Goal: Task Accomplishment & Management: Complete application form

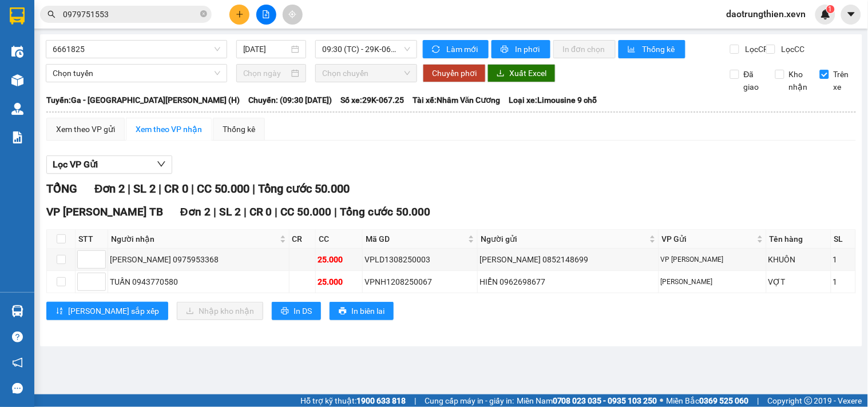
click at [225, 31] on section "Kết quả [PERSON_NAME] ( 136 ) Bộ lọc Mã ĐH Trạng thái Món hàng Thu hộ [PERSON_N…" at bounding box center [434, 203] width 868 height 407
click at [239, 16] on icon "plus" at bounding box center [240, 14] width 8 height 8
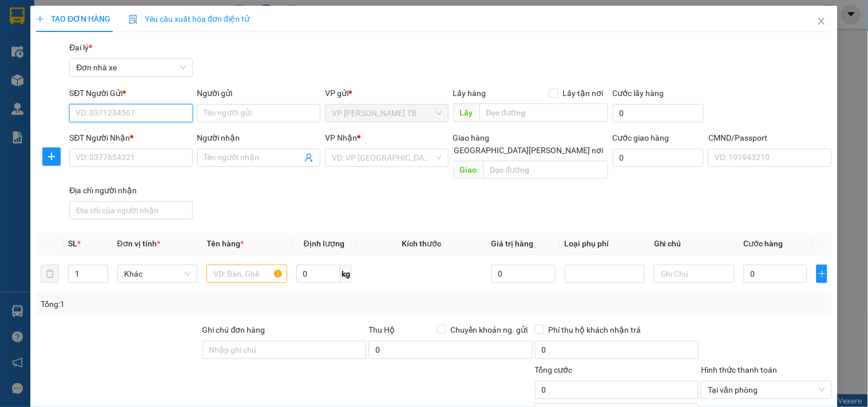
click at [132, 120] on input "SĐT Người Gửi *" at bounding box center [130, 113] width 123 height 18
type input "0977877262"
click at [146, 135] on div "0977877262 - [PERSON_NAME]" at bounding box center [132, 136] width 113 height 13
type input "HƯƠNG"
type input "0977517099"
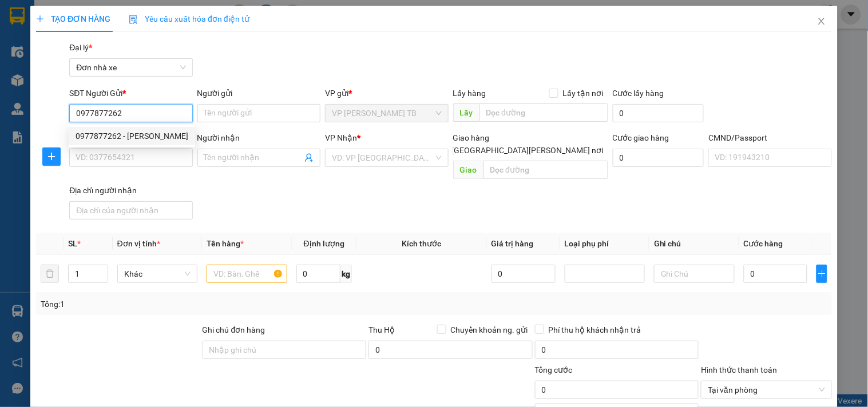
type input "Nam"
type input "034203000407-NAM"
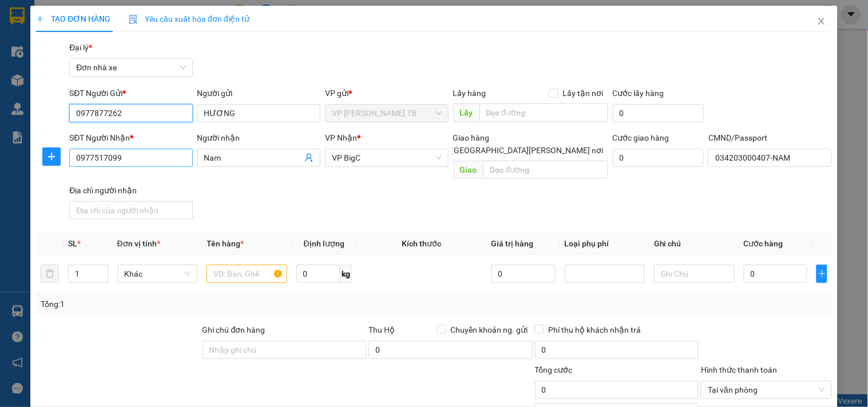
type input "0977877262"
click at [140, 162] on input "0977517099" at bounding box center [130, 158] width 123 height 18
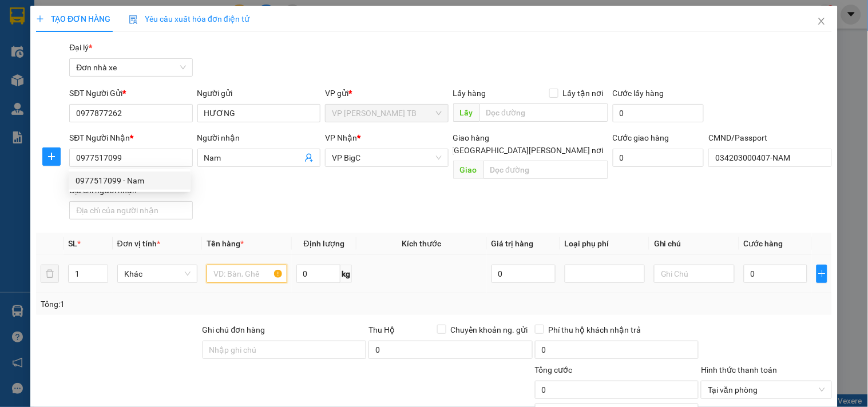
click at [248, 267] on input "text" at bounding box center [246, 274] width 80 height 18
type input "D"
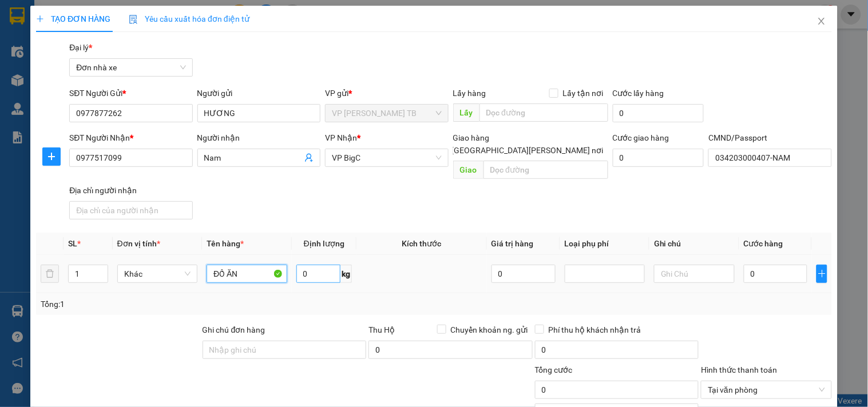
type input "ĐỒ ĂN"
click at [322, 265] on input "0" at bounding box center [318, 274] width 45 height 18
type input "11"
click at [745, 265] on input "0" at bounding box center [776, 274] width 64 height 18
type input "3"
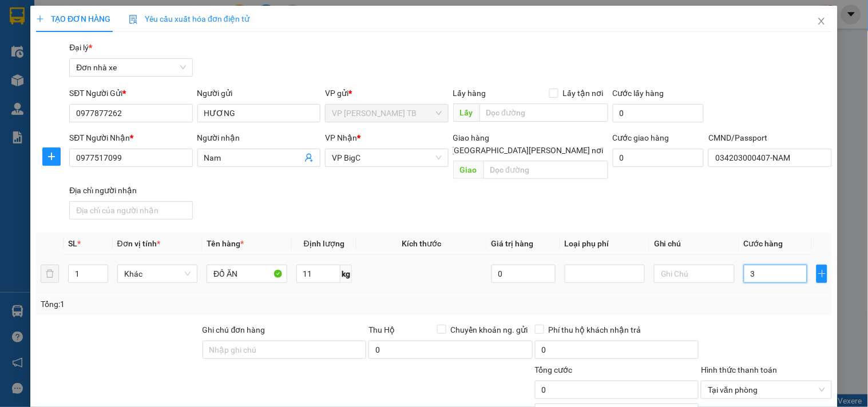
type input "3"
type input "35"
type input "35.000"
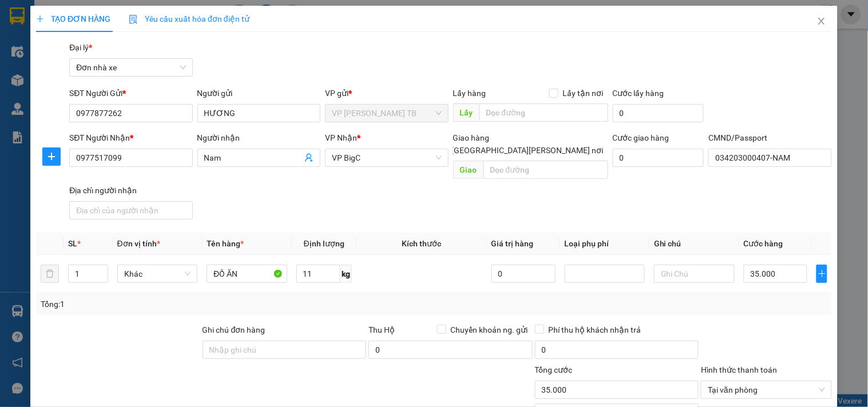
click at [580, 390] on div "[PERSON_NAME] 35.000" at bounding box center [617, 384] width 164 height 40
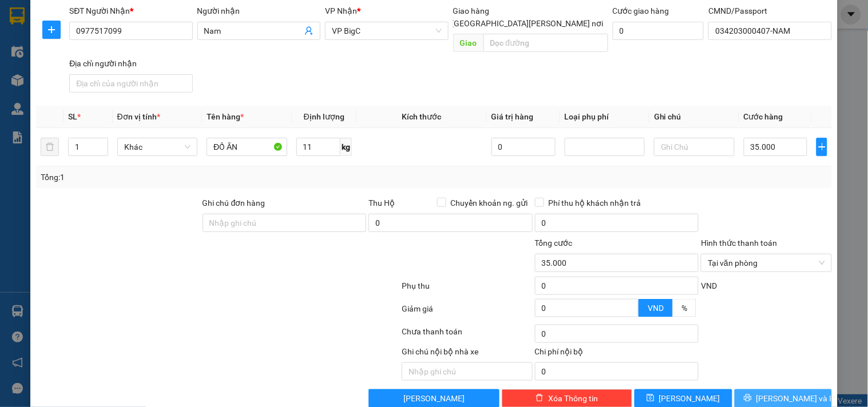
click at [781, 392] on span "[PERSON_NAME] và In" at bounding box center [796, 398] width 80 height 13
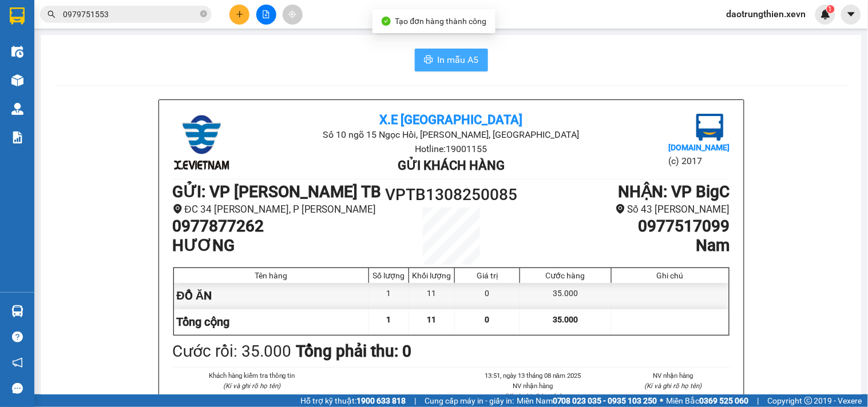
click at [454, 59] on span "In mẫu A5" at bounding box center [458, 60] width 41 height 14
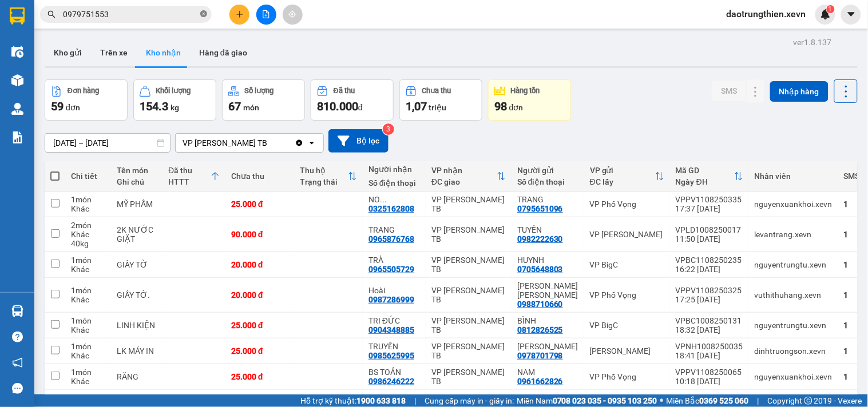
click at [206, 16] on icon "close-circle" at bounding box center [203, 13] width 7 height 7
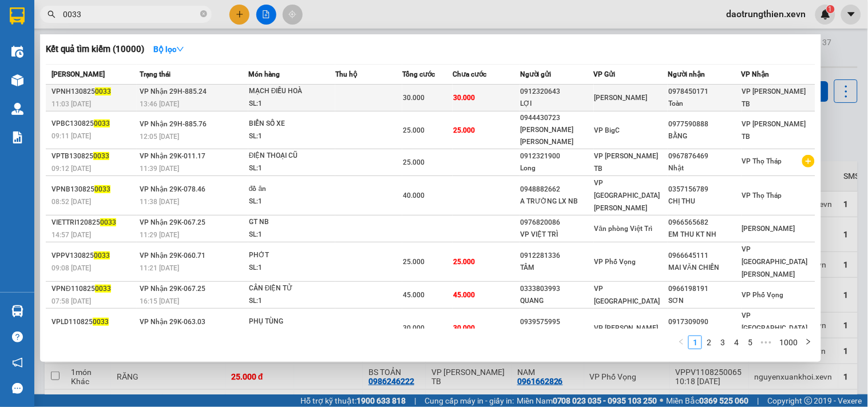
type input "0033"
click at [668, 96] on div "0978450171" at bounding box center [704, 92] width 72 height 12
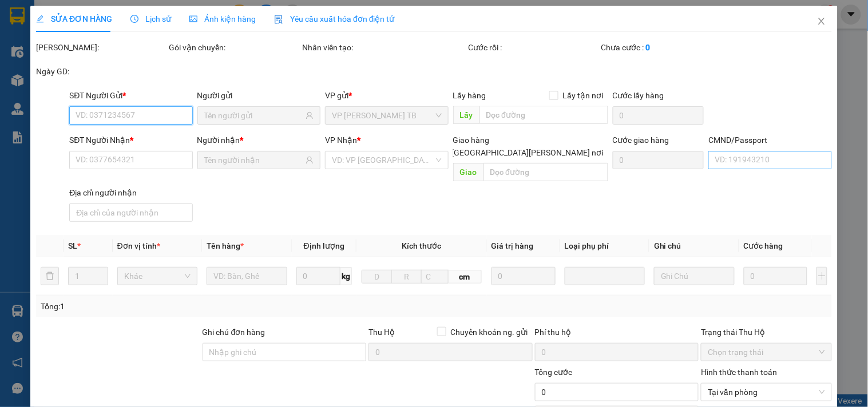
type input "0912320643"
type input "LỢI"
type input "0978450171"
type input "Toàn"
type input "034071004415 [PERSON_NAME] [PERSON_NAME]"
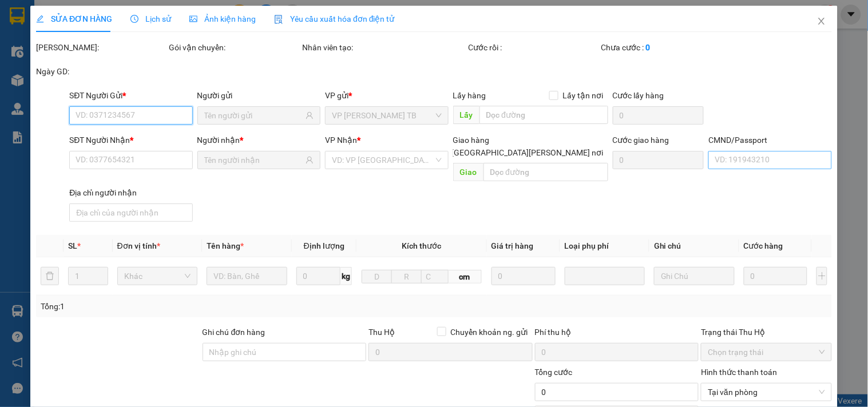
type input "30.000"
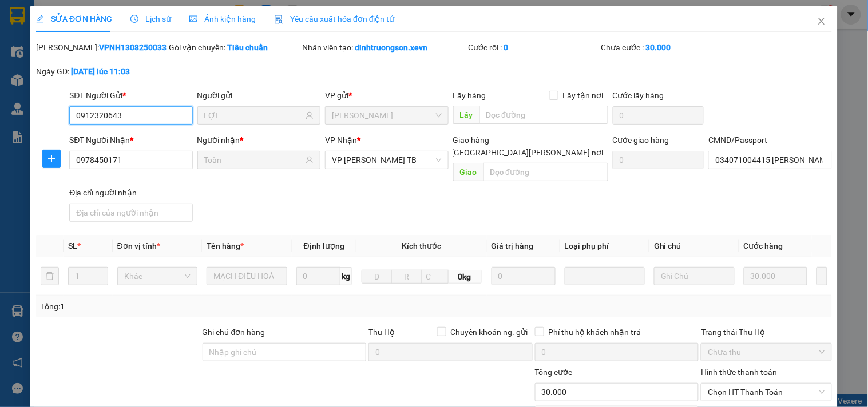
scroll to position [140, 0]
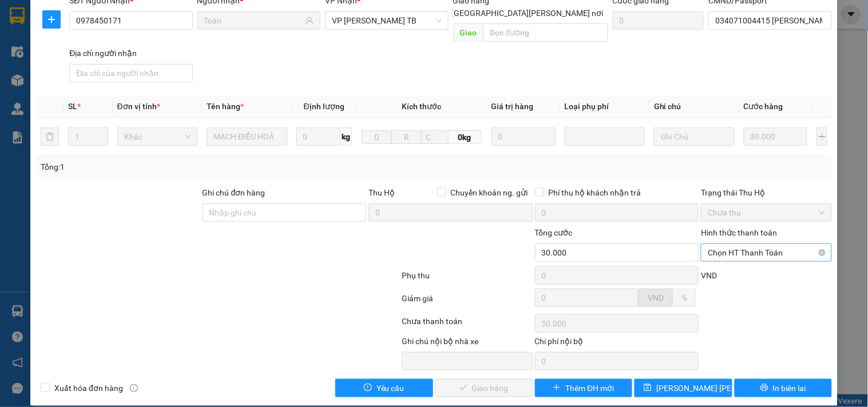
click at [764, 244] on span "Chọn HT Thanh Toán" at bounding box center [766, 252] width 117 height 17
click at [750, 266] on div "Tại văn phòng" at bounding box center [759, 263] width 116 height 13
type input "0"
click at [483, 384] on button "Giao hàng" at bounding box center [483, 388] width 97 height 18
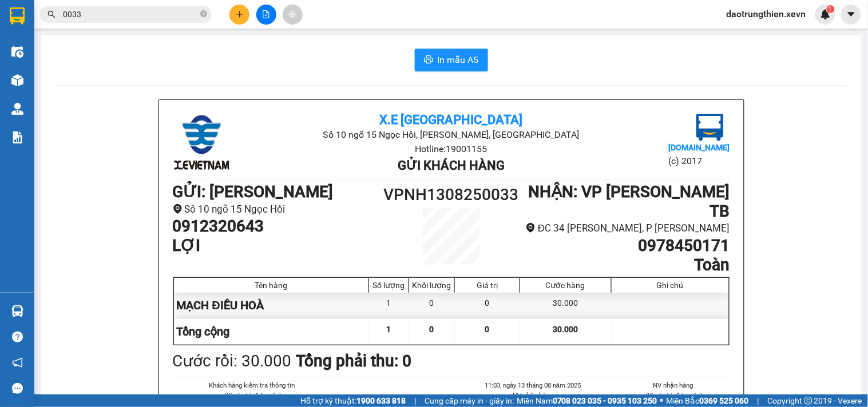
click at [159, 14] on input "0033" at bounding box center [130, 14] width 135 height 13
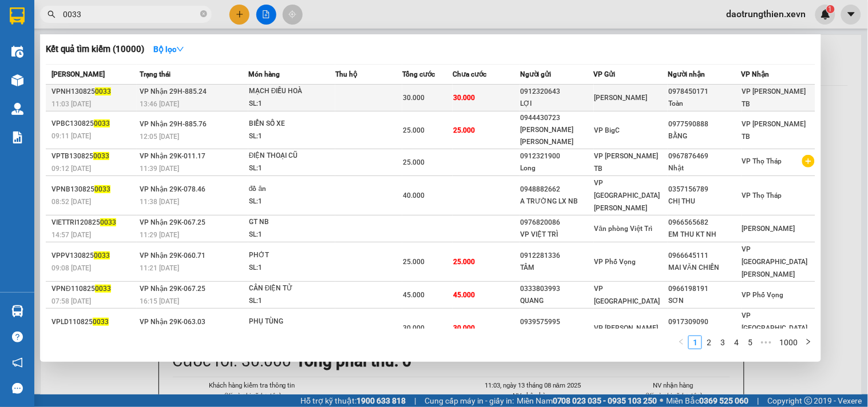
click at [585, 94] on div "0912320643" at bounding box center [557, 92] width 73 height 12
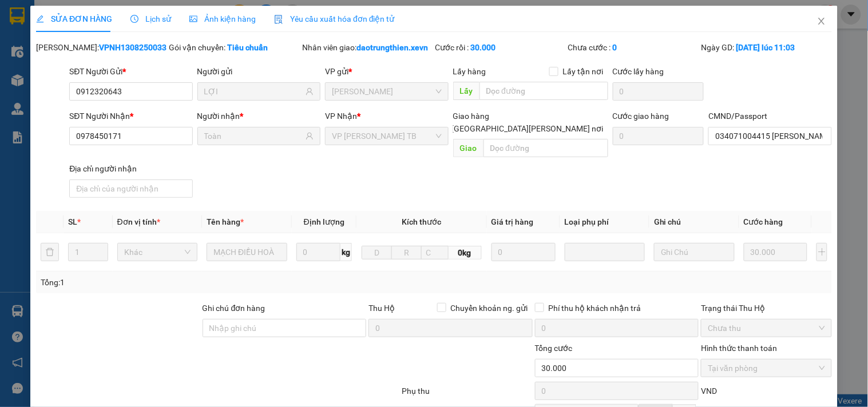
type input "0912320643"
type input "LỢI"
type input "0978450171"
type input "Toàn"
type input "034071004415 [PERSON_NAME] [PERSON_NAME]"
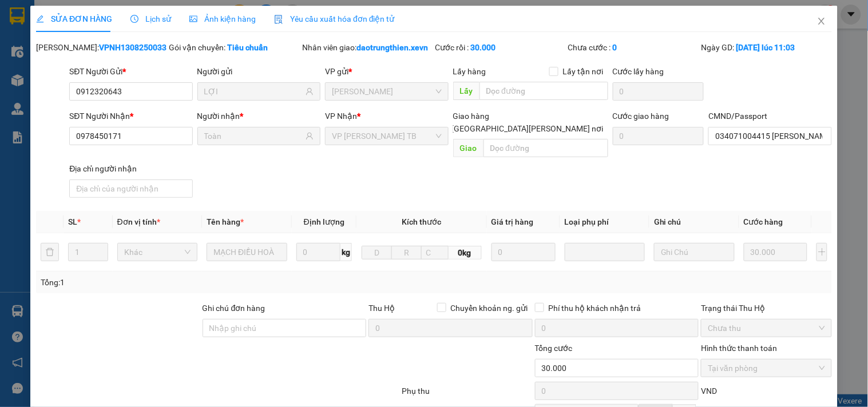
type input "30.000"
click at [817, 21] on icon "close" at bounding box center [821, 21] width 9 height 9
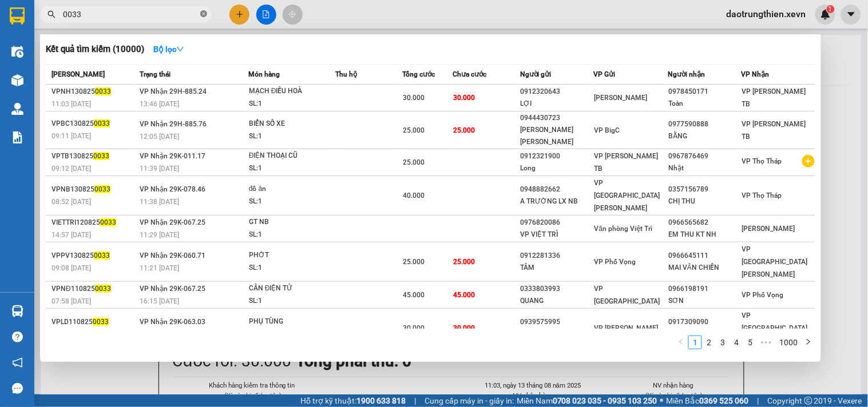
click at [204, 12] on icon "close-circle" at bounding box center [203, 13] width 7 height 7
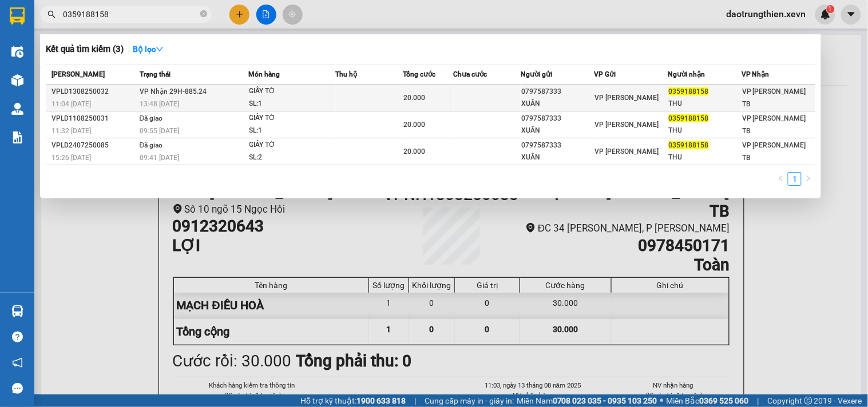
type input "0359188158"
click at [559, 98] on div "XUÂN" at bounding box center [557, 104] width 72 height 12
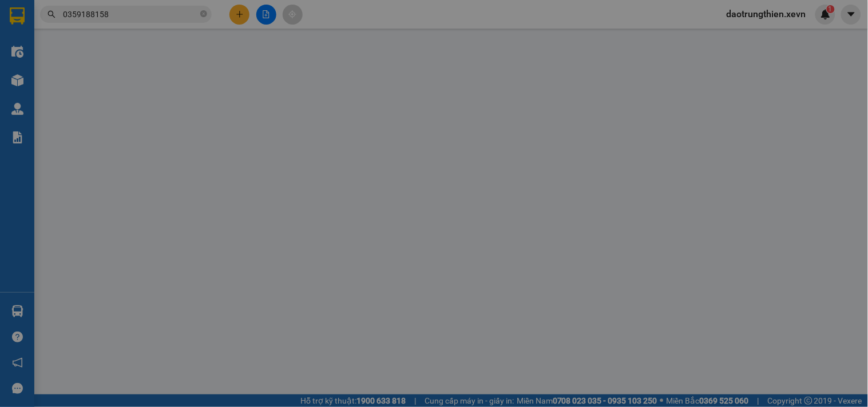
type input "0797587333"
type input "XUÂN"
type input "0359188158"
type input "THU"
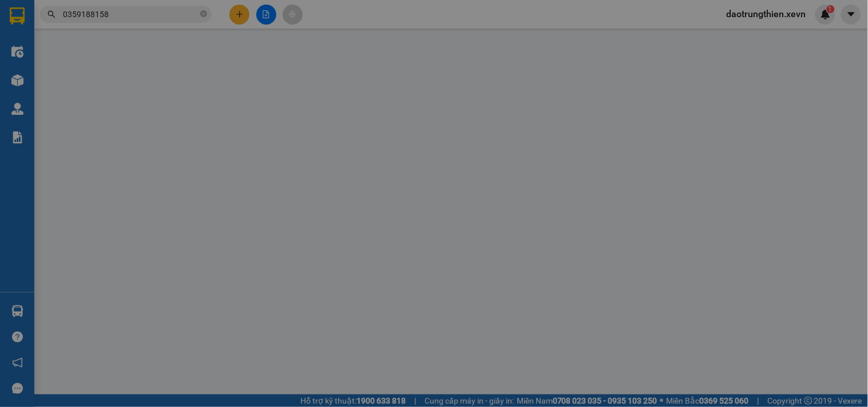
type input "20.000"
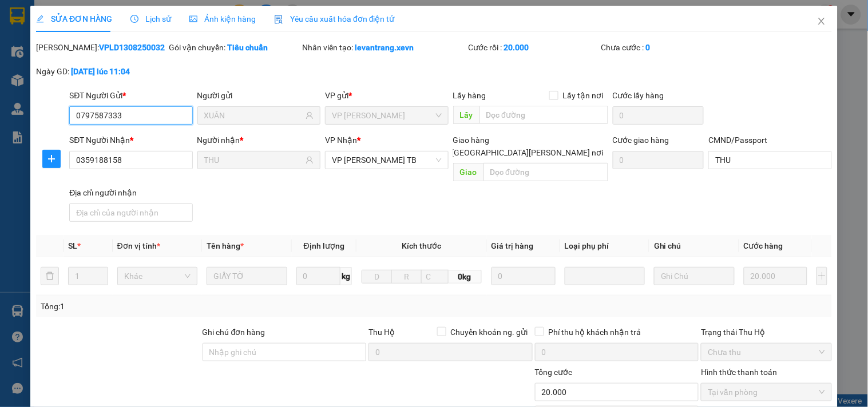
scroll to position [140, 0]
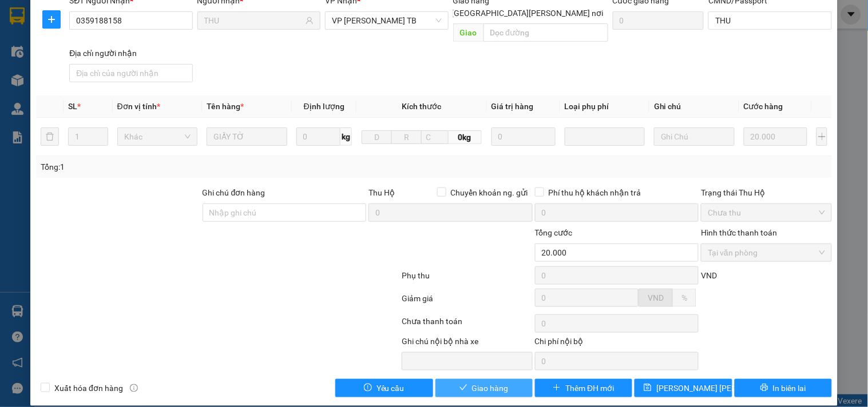
click at [462, 380] on button "Giao hàng" at bounding box center [483, 388] width 97 height 18
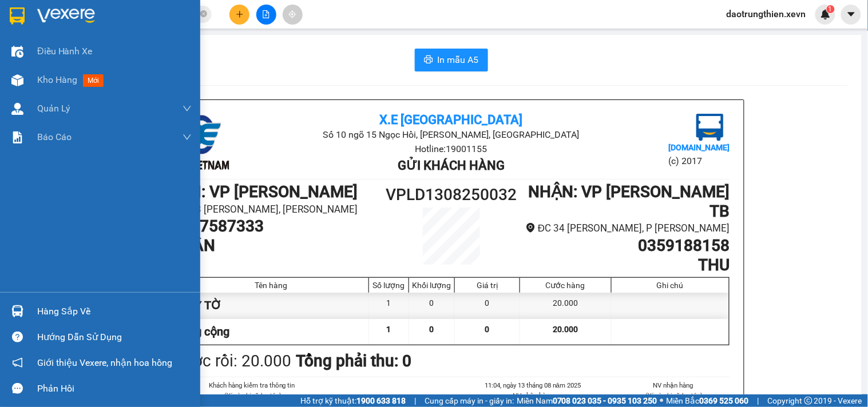
click at [47, 309] on div "Hàng sắp về" at bounding box center [114, 311] width 154 height 17
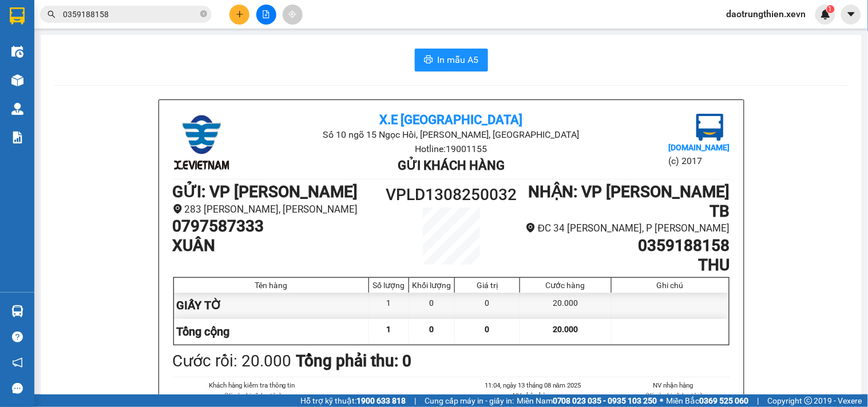
click at [490, 10] on section "Kết quả [PERSON_NAME] ( 3 ) Bộ lọc Mã ĐH Trạng thái Món hàng Thu hộ [PERSON_NAM…" at bounding box center [434, 203] width 868 height 407
click at [236, 8] on button at bounding box center [239, 15] width 20 height 20
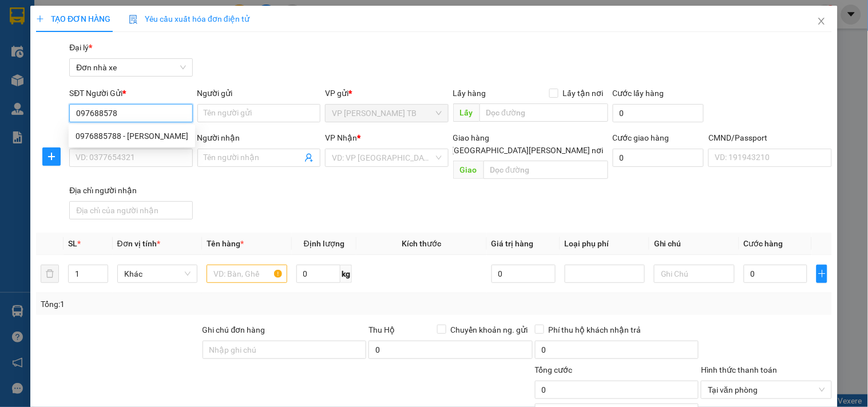
type input "0976885788"
click at [155, 135] on div "0976885788 - [PERSON_NAME]" at bounding box center [132, 136] width 113 height 13
type input "THƯỜNG"
type input "0915308535"
type input "THANH"
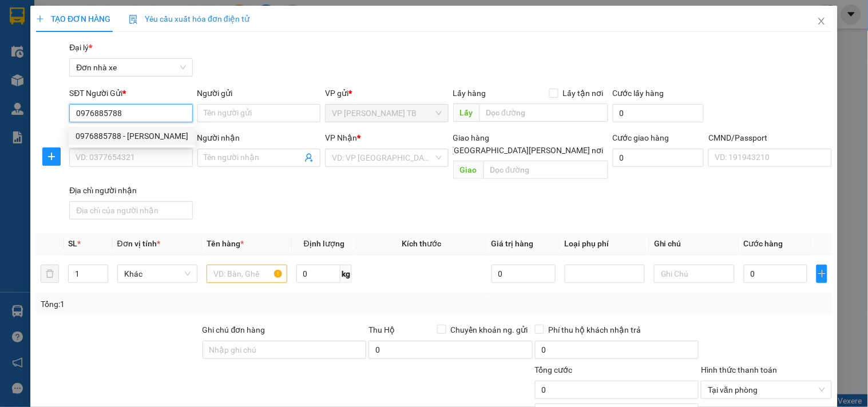
type input "031305001146"
type input "0976885788"
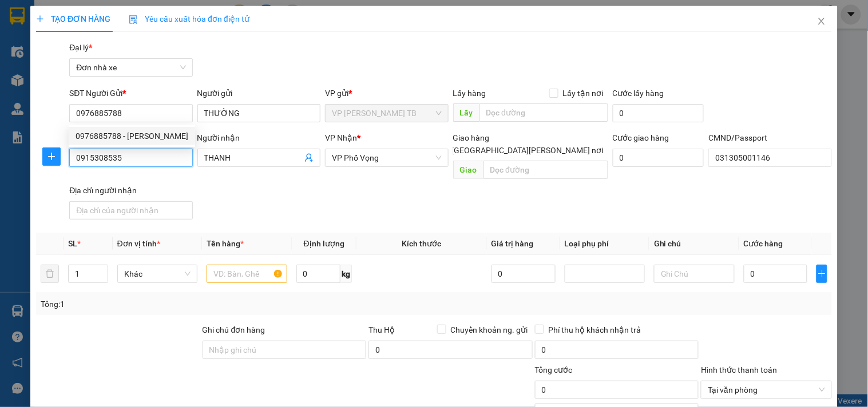
click at [145, 166] on input "0915308535" at bounding box center [130, 158] width 123 height 18
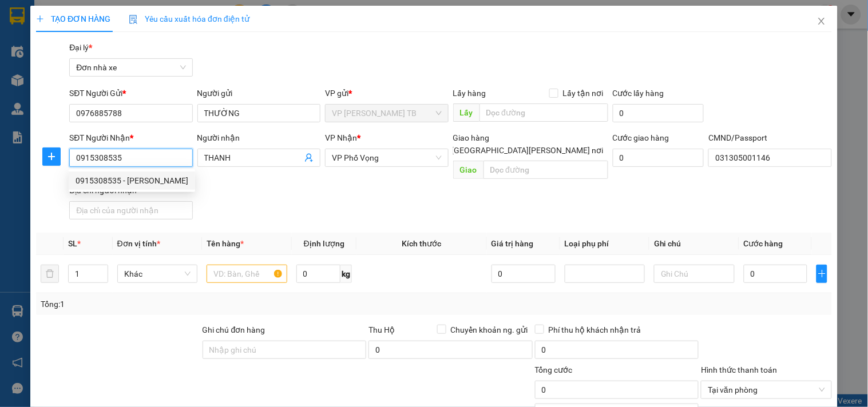
click at [167, 183] on div "0915308535 - [PERSON_NAME]" at bounding box center [132, 180] width 113 height 13
click at [146, 184] on div "0915308535 - [PERSON_NAME]" at bounding box center [132, 180] width 113 height 13
type input "0915308535"
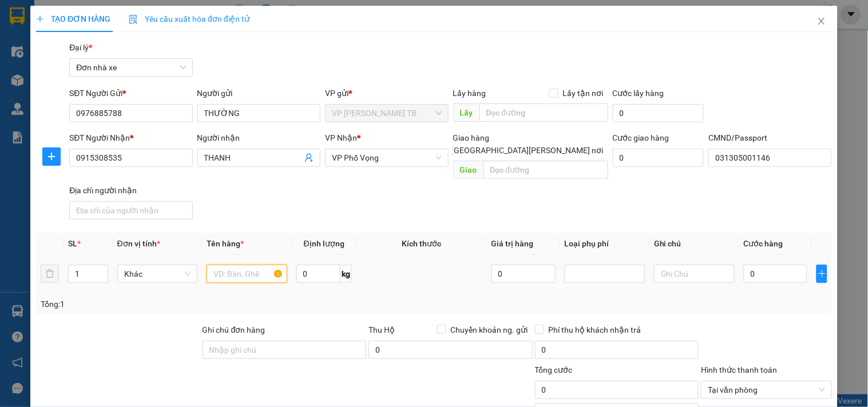
click at [243, 268] on input "text" at bounding box center [246, 274] width 80 height 18
type input "D"
type input "ĐỒ ĂN"
click at [323, 265] on input "0" at bounding box center [318, 274] width 45 height 18
type input "3"
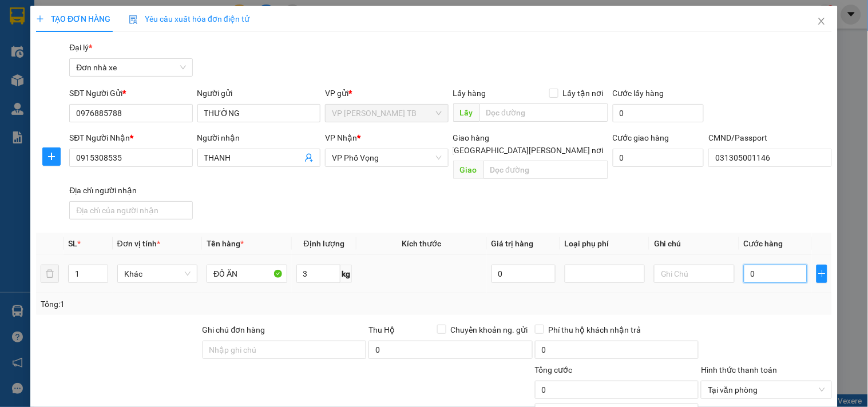
click at [751, 265] on input "0" at bounding box center [776, 274] width 64 height 18
type input "3"
type input "30"
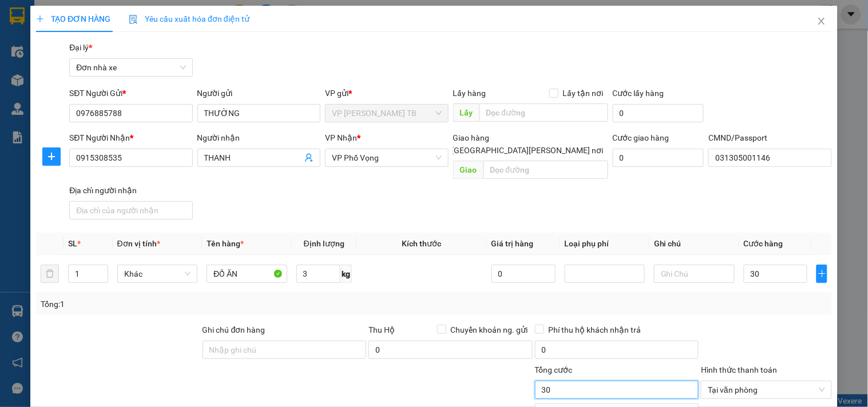
type input "30.000"
click at [598, 381] on input "30.000" at bounding box center [617, 390] width 164 height 18
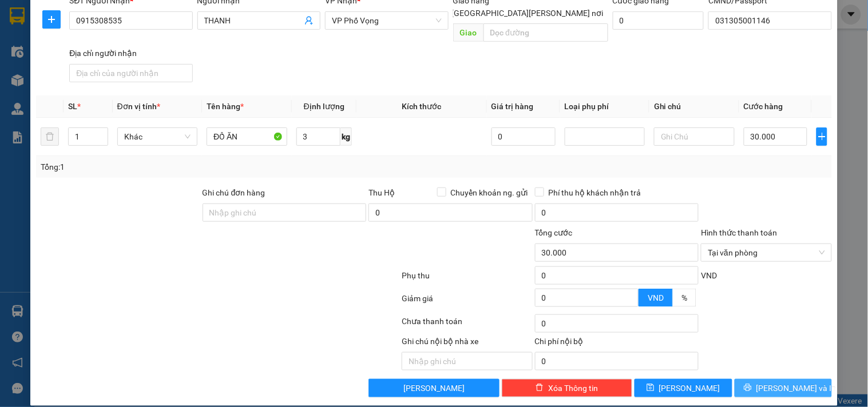
click at [785, 382] on span "[PERSON_NAME] và In" at bounding box center [796, 388] width 80 height 13
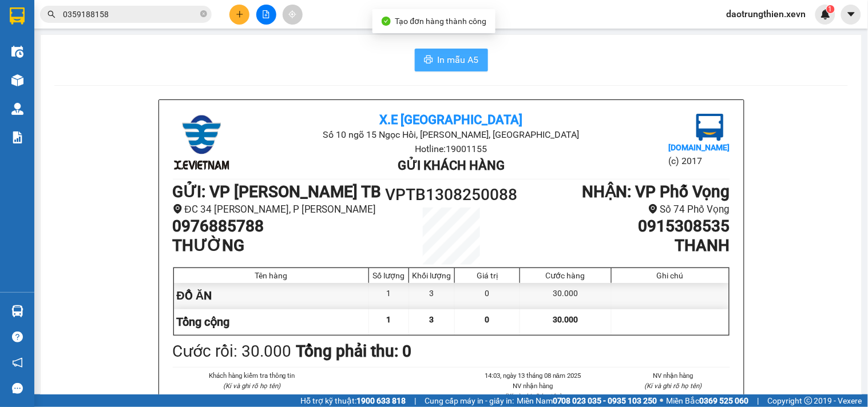
click at [430, 58] on button "In mẫu A5" at bounding box center [451, 60] width 73 height 23
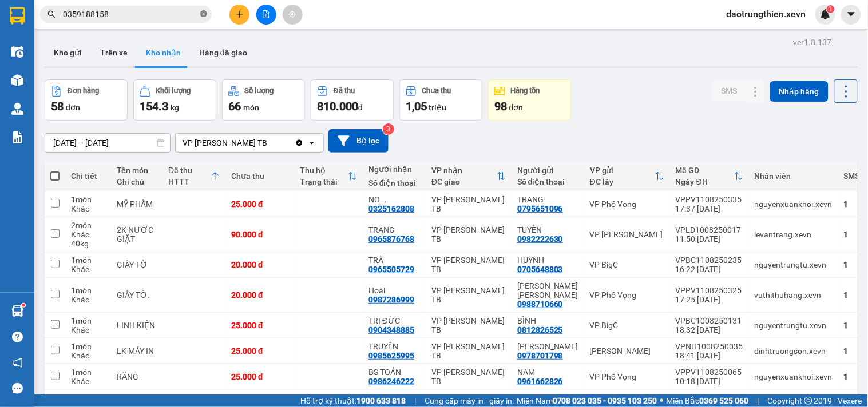
click at [204, 13] on icon "close-circle" at bounding box center [203, 13] width 7 height 7
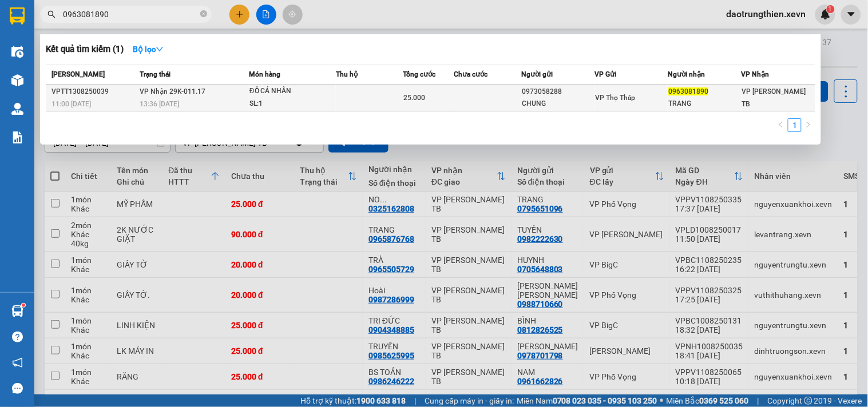
type input "0963081890"
click at [408, 87] on td "25.000" at bounding box center [428, 98] width 51 height 27
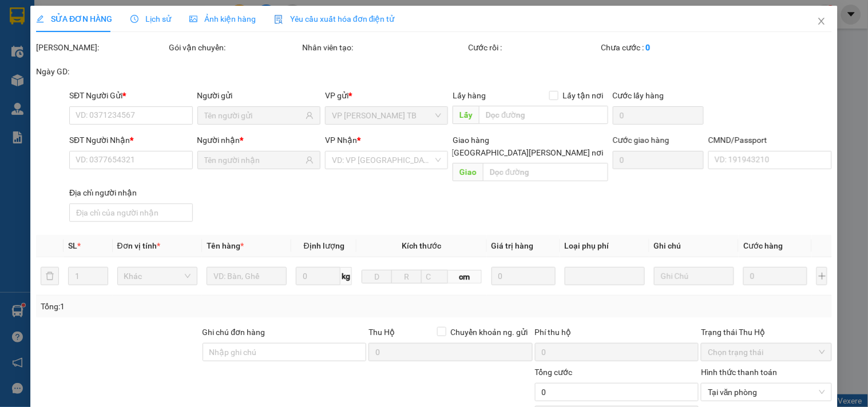
type input "0973058288"
type input "CHUNG"
type input "0963081890"
type input "TRANG"
type input "25.000"
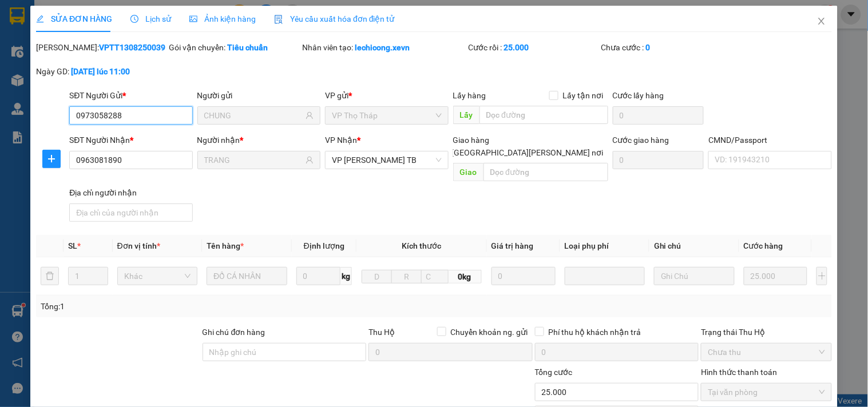
scroll to position [127, 0]
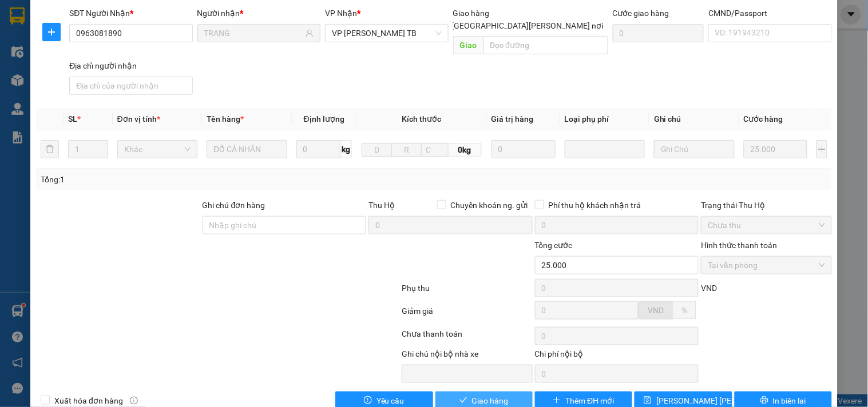
click at [483, 395] on span "Giao hàng" at bounding box center [490, 401] width 37 height 13
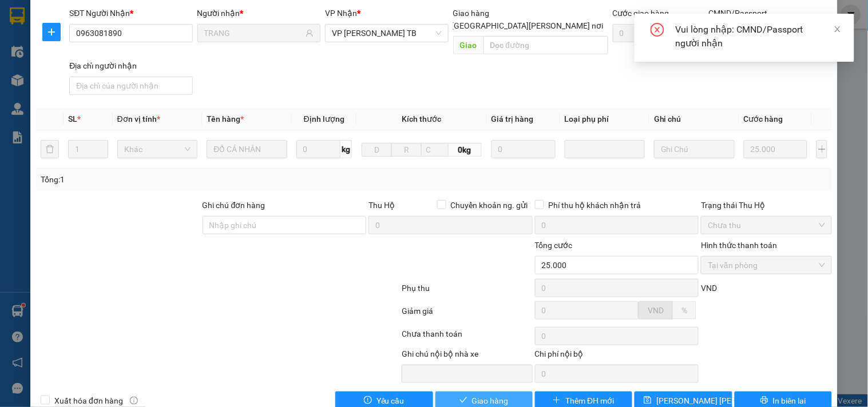
scroll to position [0, 0]
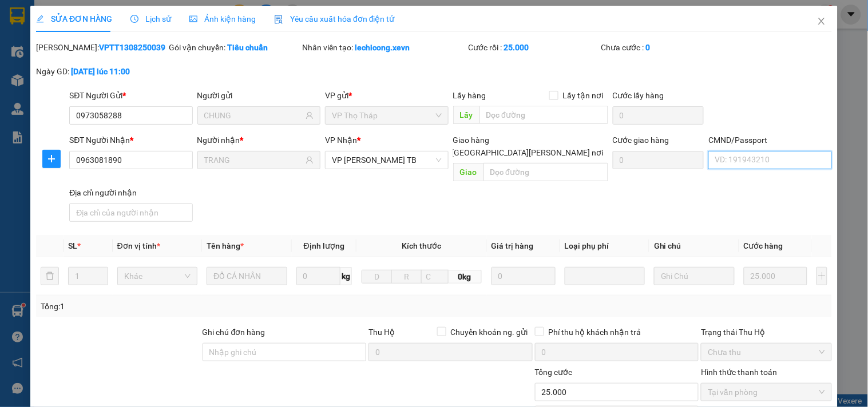
click at [770, 163] on input "CMND/Passport" at bounding box center [769, 160] width 123 height 18
click at [768, 180] on div "SĐT Người [PERSON_NAME] * 0963081890 Người [PERSON_NAME] * [PERSON_NAME] [PERSO…" at bounding box center [450, 180] width 767 height 93
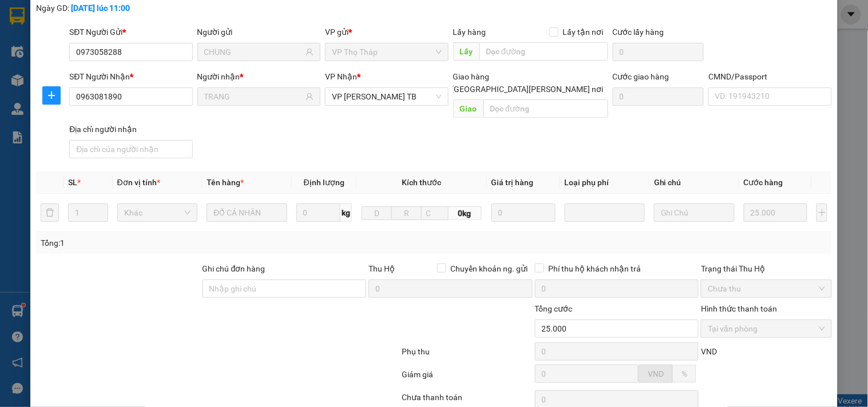
scroll to position [140, 0]
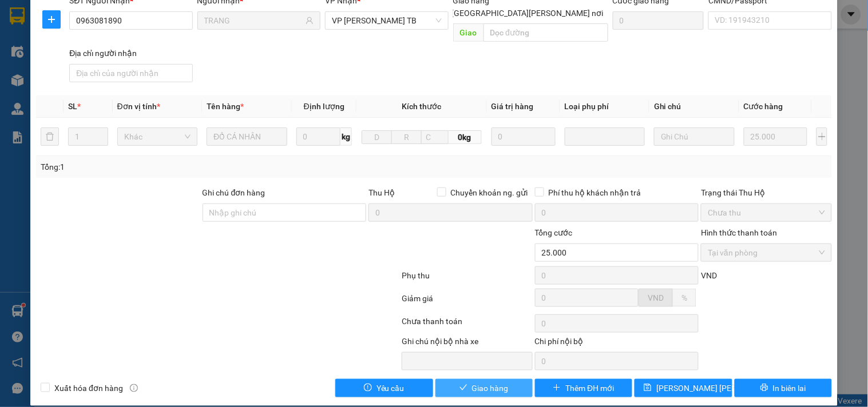
click at [499, 382] on span "Giao hàng" at bounding box center [490, 388] width 37 height 13
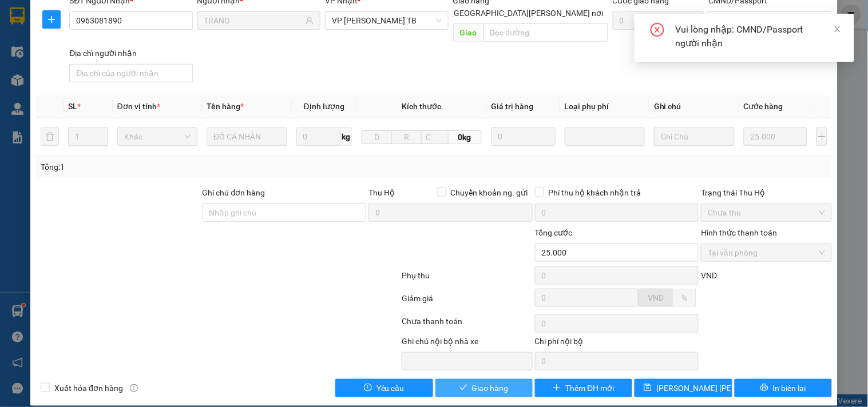
scroll to position [0, 0]
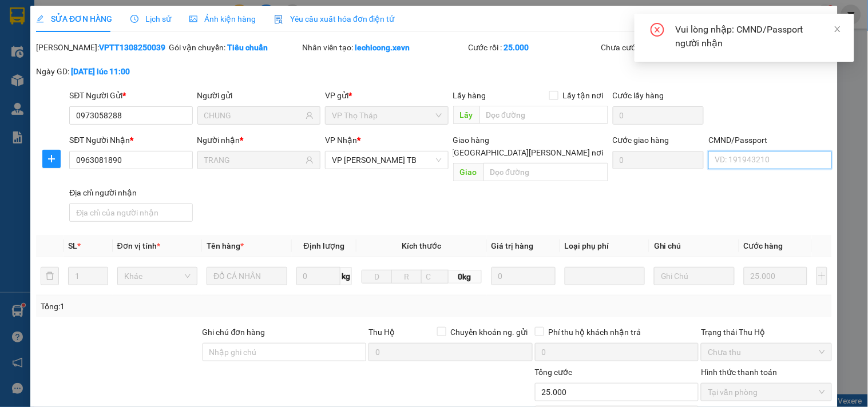
click at [753, 162] on input "CMND/Passport" at bounding box center [769, 160] width 123 height 18
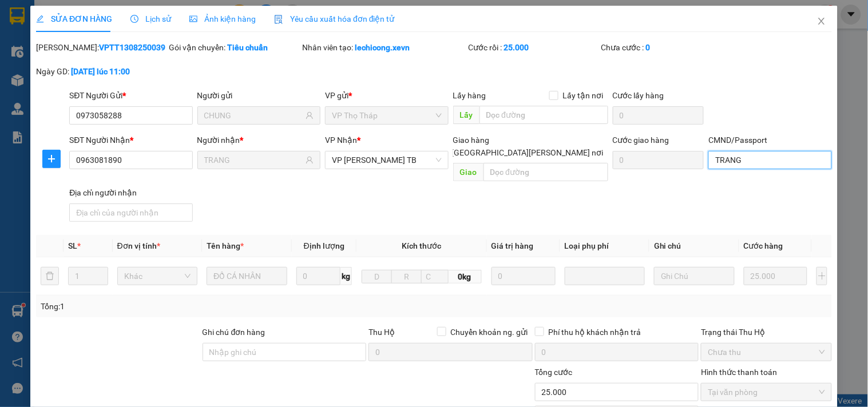
scroll to position [140, 0]
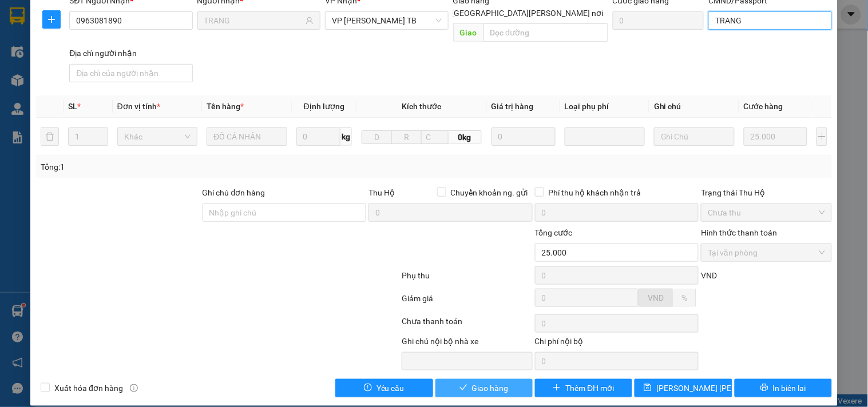
type input "TRANG"
click at [453, 381] on button "Giao hàng" at bounding box center [483, 388] width 97 height 18
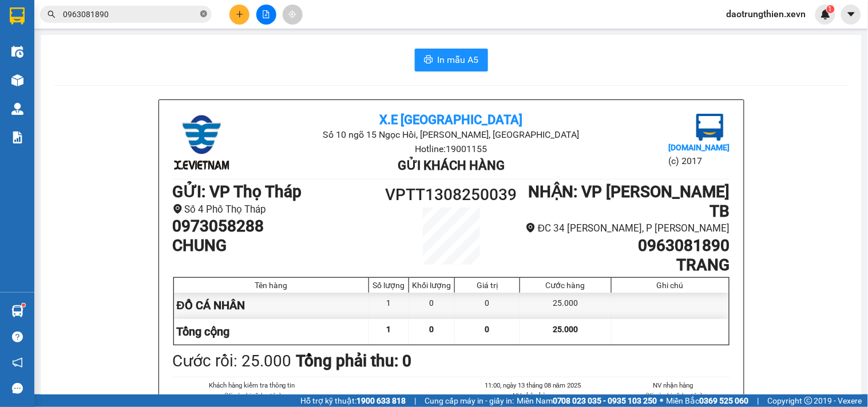
click at [206, 15] on icon "close-circle" at bounding box center [203, 13] width 7 height 7
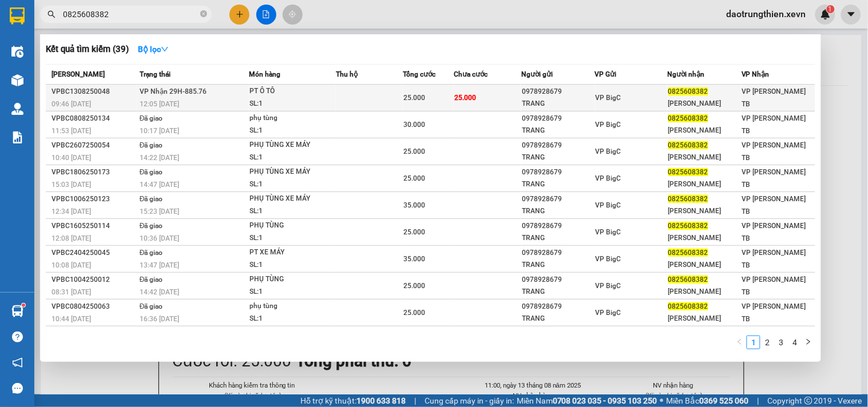
type input "0825608382"
click at [639, 99] on div "VP BigC" at bounding box center [630, 98] width 71 height 13
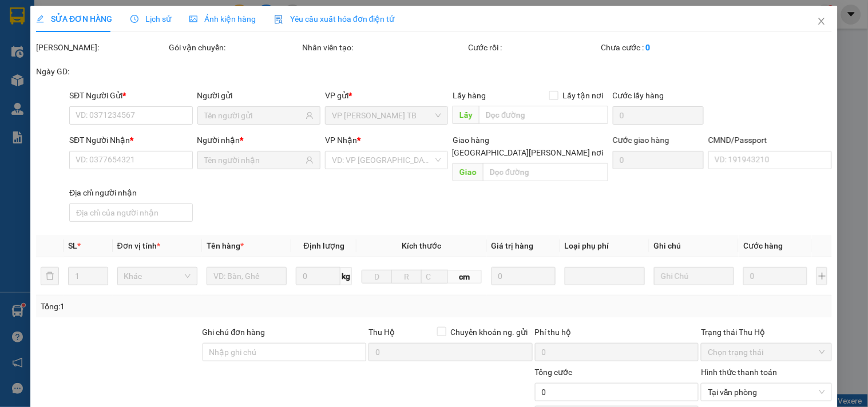
type input "0978928679"
type input "TRANG"
type input "0825608382"
type input "[PERSON_NAME]"
type input "[PERSON_NAME] [PERSON_NAME] 0825608782"
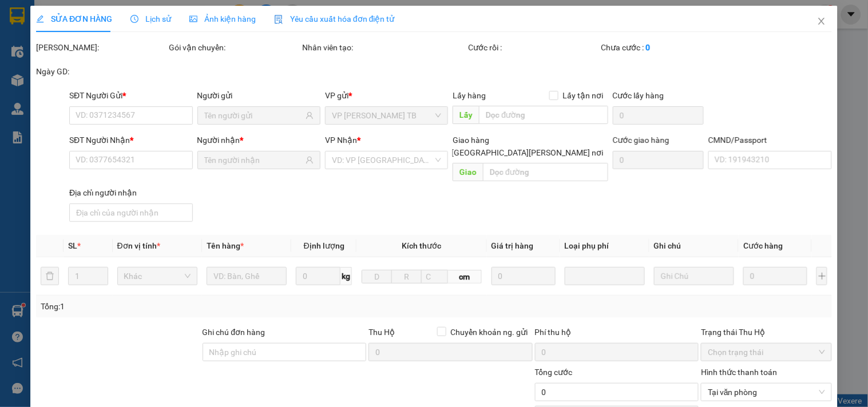
type input "123"
type input "25.000"
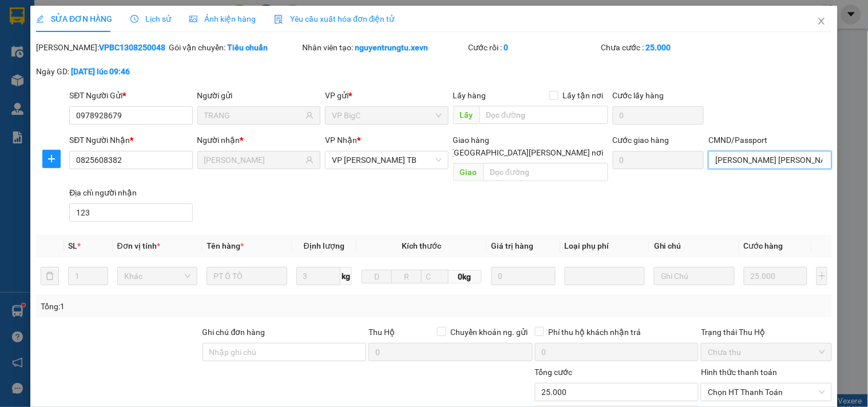
click at [788, 161] on input "[PERSON_NAME] [PERSON_NAME] 0825608782" at bounding box center [769, 160] width 123 height 18
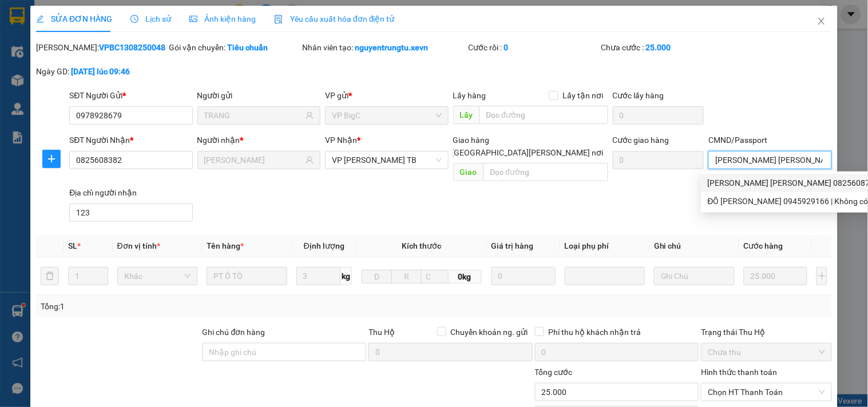
click at [820, 160] on input "[PERSON_NAME] [PERSON_NAME] 0825608782" at bounding box center [769, 160] width 123 height 18
click at [814, 158] on input "[PERSON_NAME] [PERSON_NAME] 0825608782" at bounding box center [769, 160] width 123 height 18
click at [814, 158] on input "[PERSON_NAME] [PERSON_NAME] 082560878" at bounding box center [769, 160] width 123 height 18
click at [814, 158] on input "[PERSON_NAME] [PERSON_NAME] 08256087" at bounding box center [769, 160] width 123 height 18
type input "Đ"
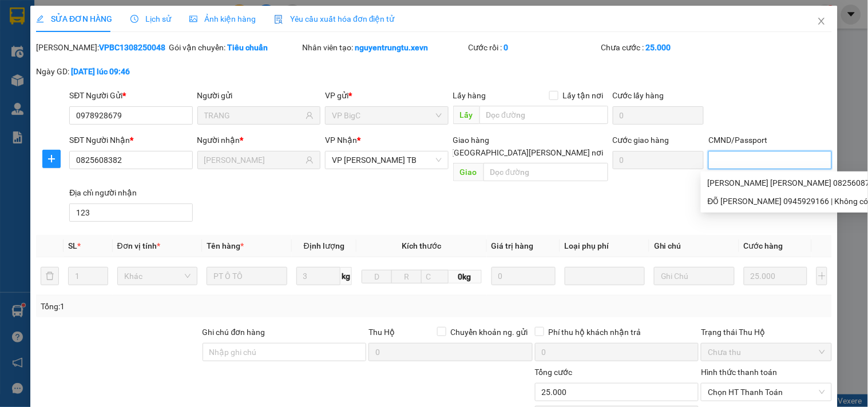
click at [814, 158] on input "CMND/Passport" at bounding box center [769, 160] width 123 height 18
click at [790, 164] on input "CMND/Passport" at bounding box center [769, 160] width 123 height 18
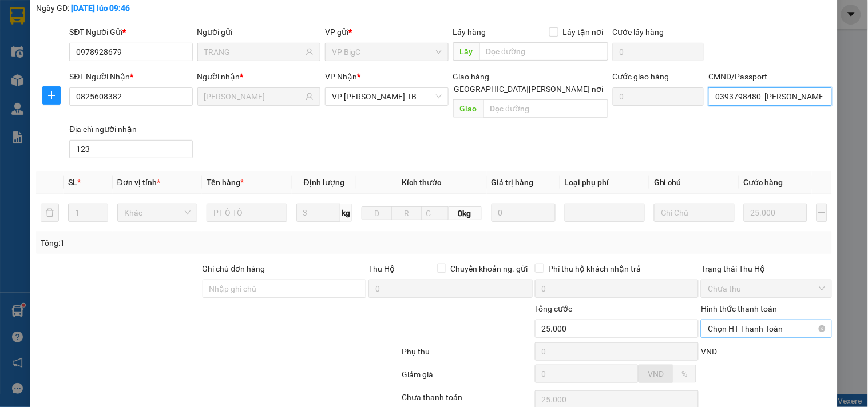
click at [758, 320] on span "Chọn HT Thanh Toán" at bounding box center [766, 328] width 117 height 17
type input "0393798480 [PERSON_NAME]"
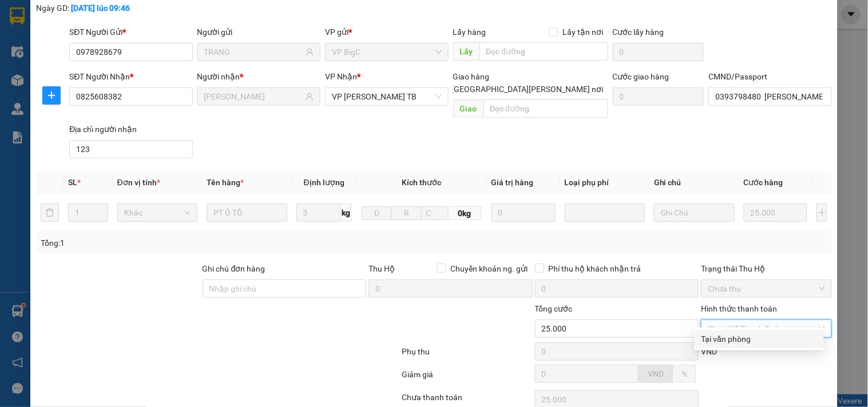
click at [735, 335] on div "Tại văn phòng" at bounding box center [759, 339] width 116 height 13
type input "0"
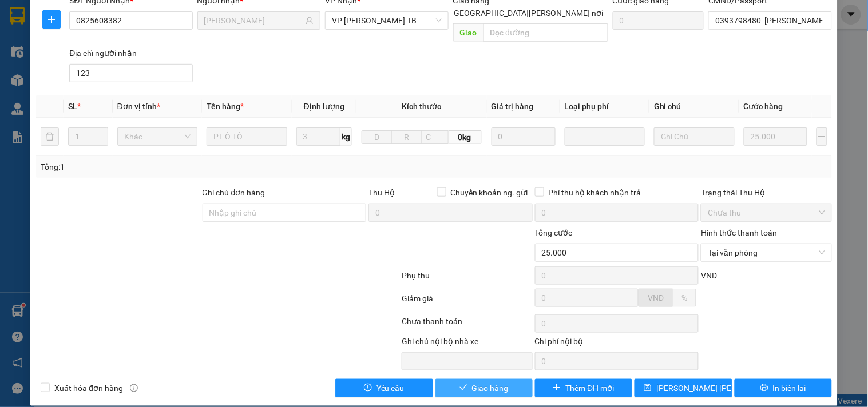
click at [473, 382] on span "Giao hàng" at bounding box center [490, 388] width 37 height 13
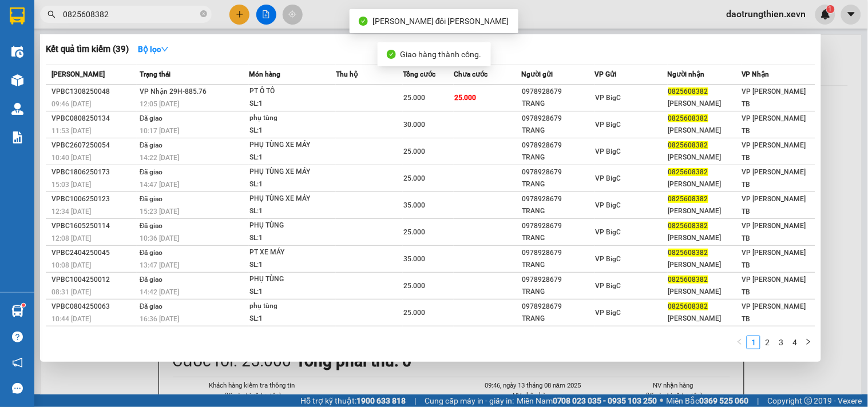
click at [174, 11] on input "0825608382" at bounding box center [130, 14] width 135 height 13
click at [397, 393] on div at bounding box center [434, 203] width 868 height 407
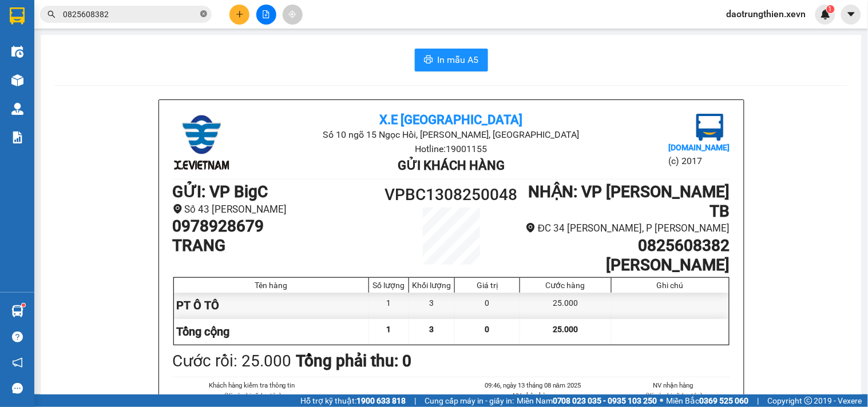
click at [201, 16] on icon "close-circle" at bounding box center [203, 13] width 7 height 7
click at [201, 16] on span at bounding box center [203, 14] width 7 height 13
drag, startPoint x: 176, startPoint y: 1, endPoint x: 178, endPoint y: 15, distance: 15.0
click at [176, 3] on div "Kết quả [PERSON_NAME] ( 39 ) Bộ lọc Mã ĐH Trạng thái Món hàng Thu hộ [PERSON_NA…" at bounding box center [434, 14] width 868 height 29
click at [178, 15] on input "text" at bounding box center [130, 14] width 135 height 13
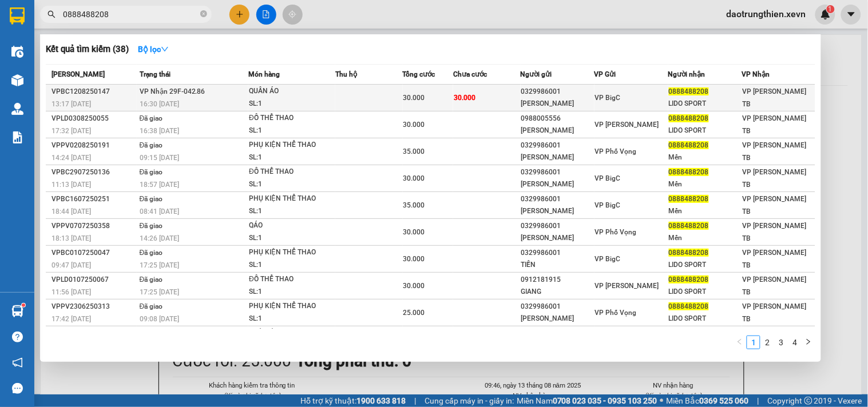
type input "0888488208"
click at [608, 94] on span "VP BigC" at bounding box center [608, 98] width 26 height 8
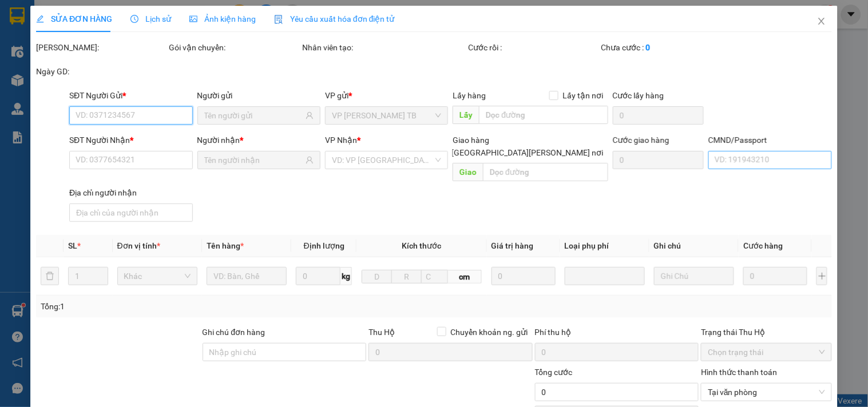
type input "0329986001"
type input "[PERSON_NAME]"
type input "0888488208"
type input "LIDO SPORT"
type input "[PERSON_NAME] [PERSON_NAME] MẾN"
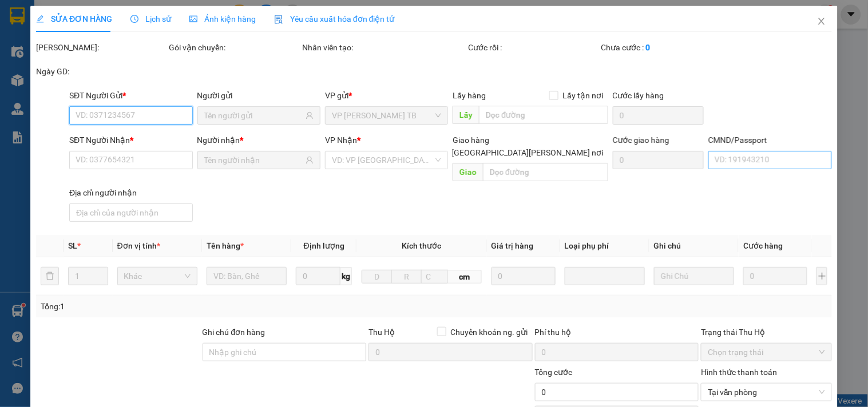
type input "30.000"
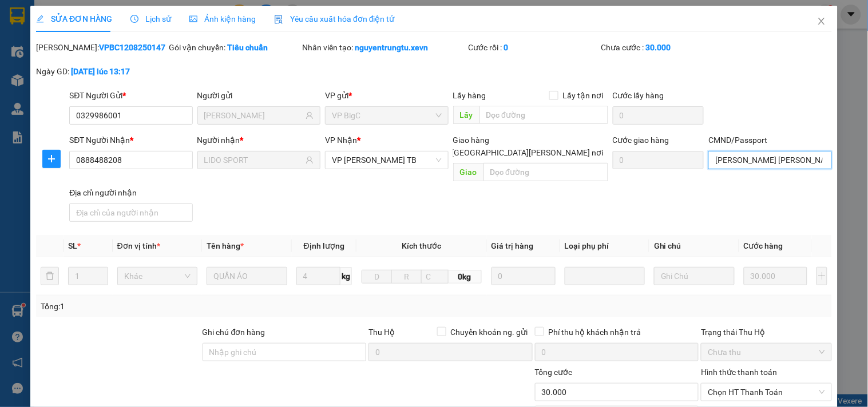
click at [773, 166] on input "[PERSON_NAME] [PERSON_NAME] MẾN" at bounding box center [769, 160] width 123 height 18
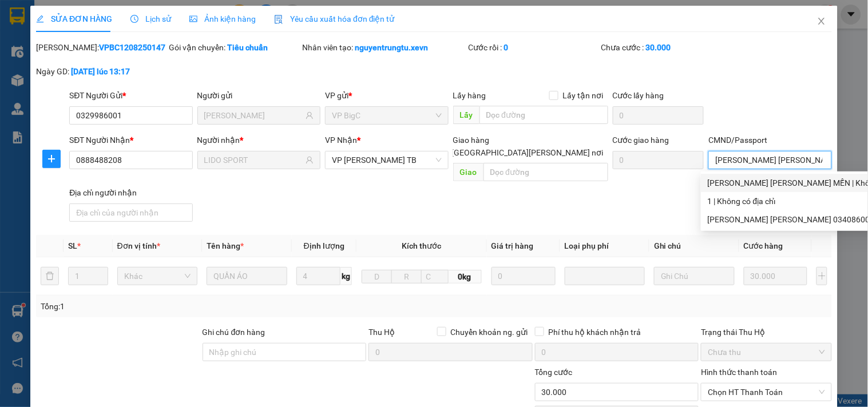
click at [776, 178] on div "[PERSON_NAME] [PERSON_NAME] MẾN | Không có địa chỉ" at bounding box center [830, 183] width 244 height 13
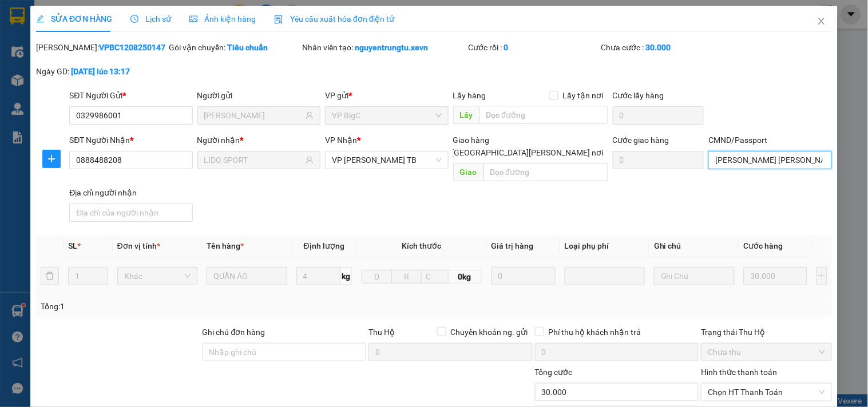
scroll to position [140, 0]
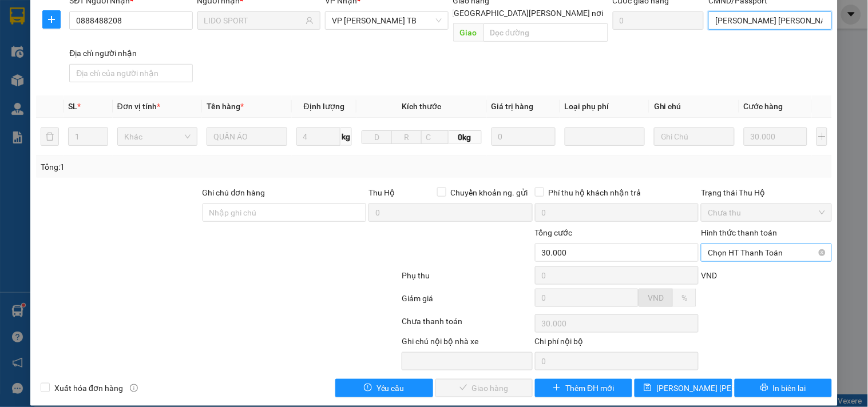
click at [758, 244] on span "Chọn HT Thanh Toán" at bounding box center [766, 252] width 117 height 17
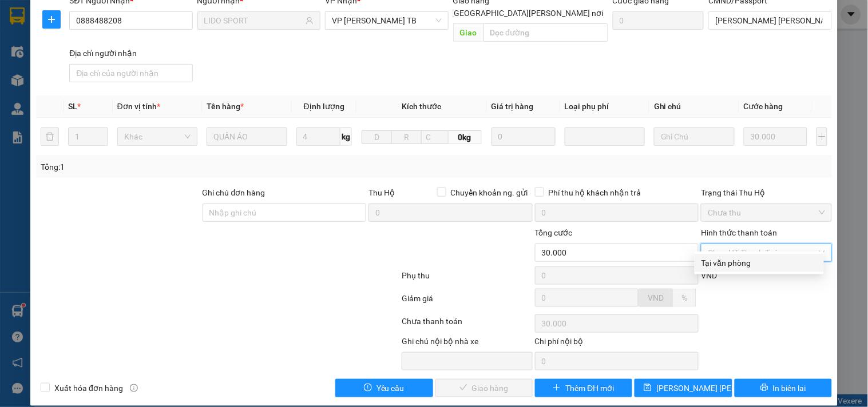
click at [736, 263] on div "Tại văn phòng" at bounding box center [759, 263] width 116 height 13
type input "0"
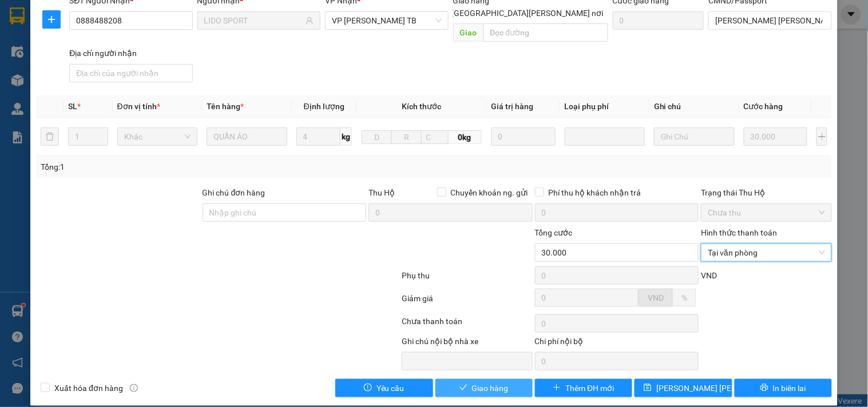
click at [472, 382] on span "Giao hàng" at bounding box center [490, 388] width 37 height 13
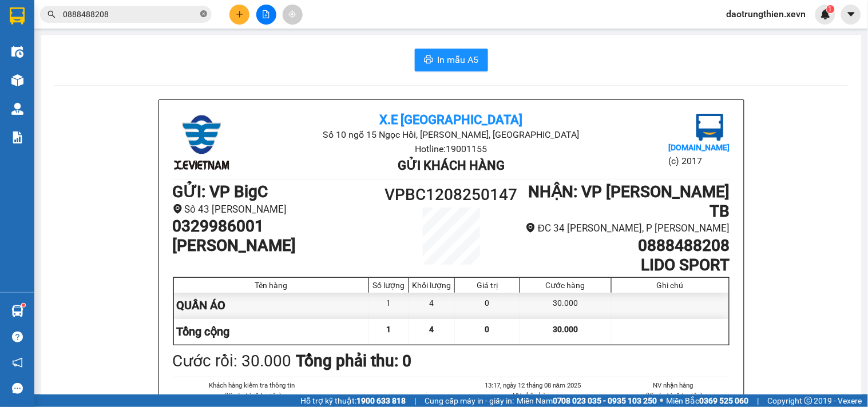
click at [205, 10] on icon "close-circle" at bounding box center [203, 13] width 7 height 7
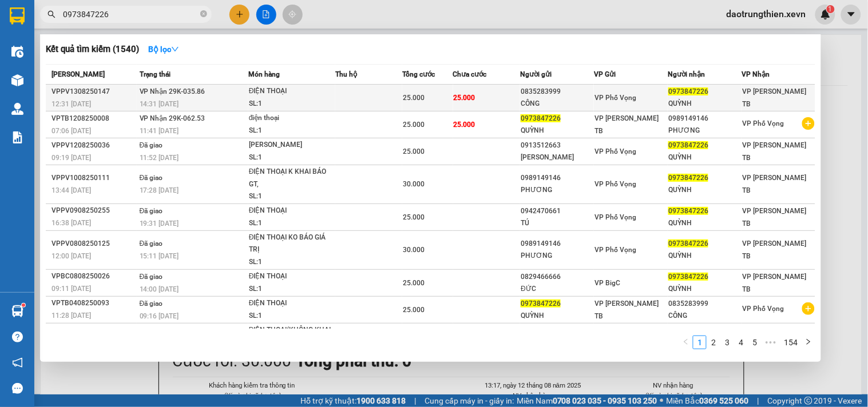
type input "0973847226"
click at [645, 95] on div "VP Phố Vọng" at bounding box center [630, 98] width 73 height 13
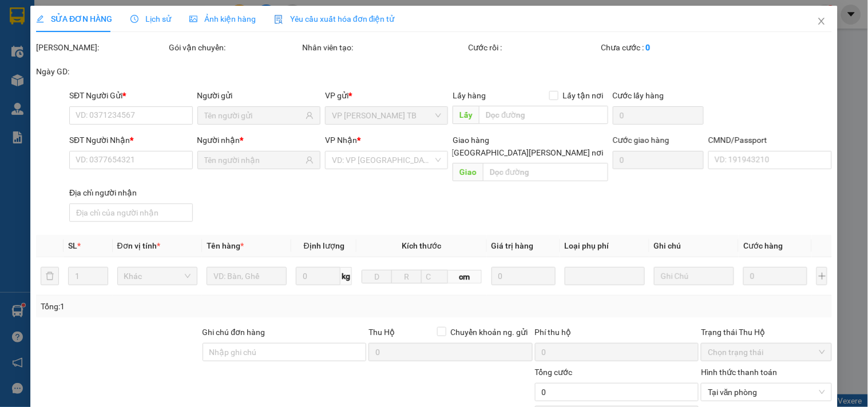
type input "0835283999"
type input "CÔNG"
type input "0973847226"
type input "QUỲNH"
type input "[PERSON_NAME] [PERSON_NAME] 034087000299"
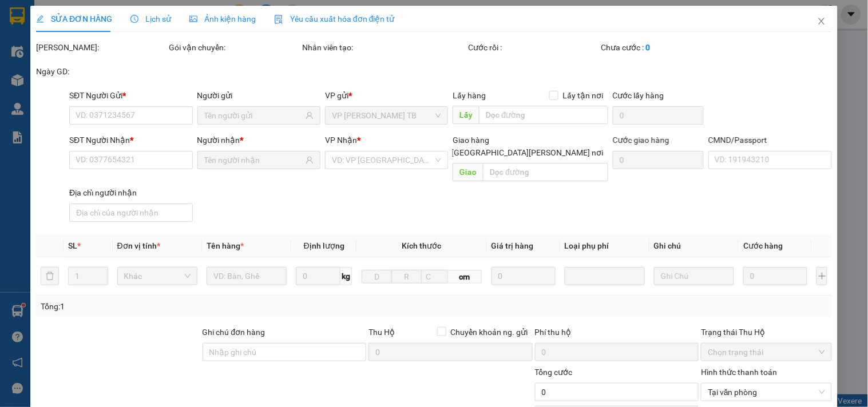
type input "25.000"
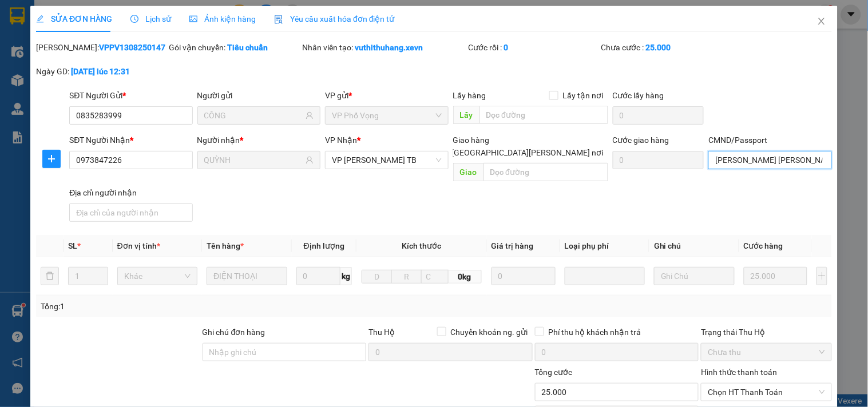
click at [776, 162] on input "[PERSON_NAME] [PERSON_NAME] 034087000299" at bounding box center [769, 160] width 123 height 18
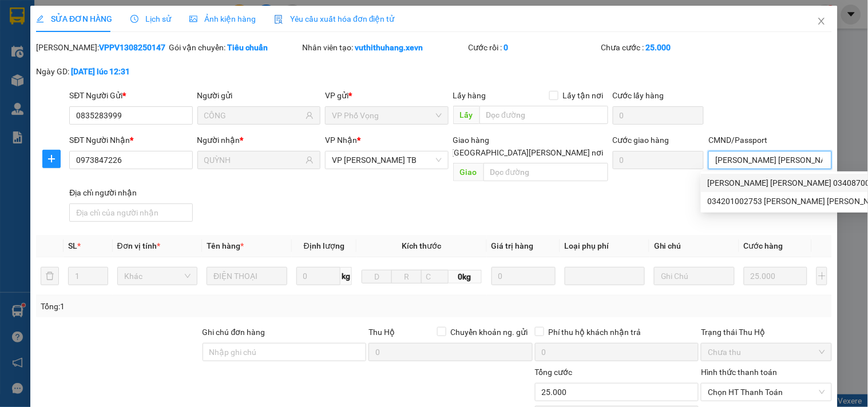
click at [782, 177] on div "[PERSON_NAME] [PERSON_NAME] 034087000299 | Không có địa chỉ" at bounding box center [840, 183] width 264 height 13
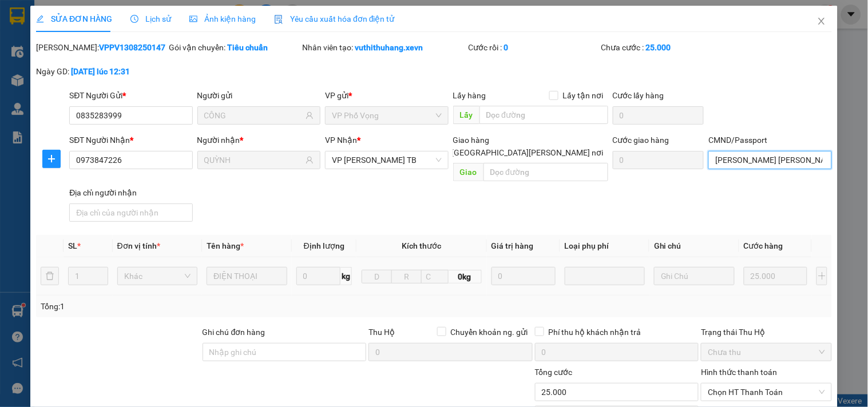
scroll to position [127, 0]
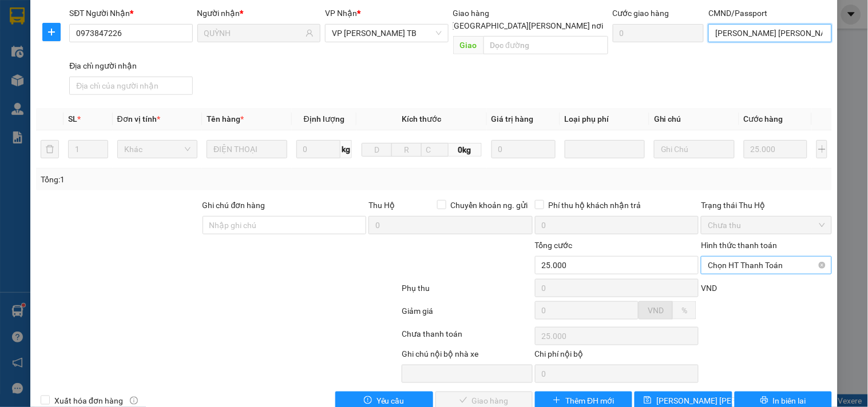
click at [748, 257] on span "Chọn HT Thanh Toán" at bounding box center [766, 265] width 117 height 17
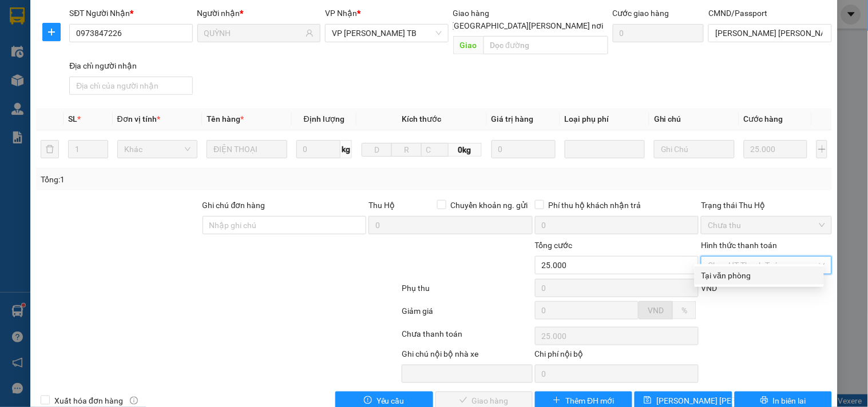
click at [725, 275] on div "Tại văn phòng" at bounding box center [759, 275] width 116 height 13
type input "0"
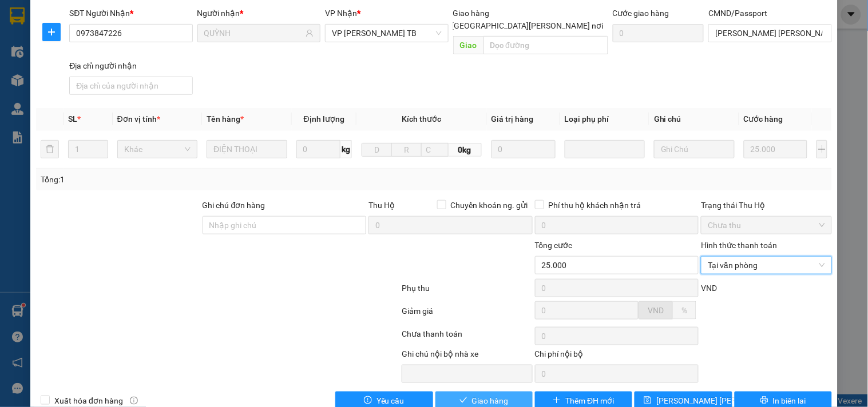
click at [478, 395] on span "Giao hàng" at bounding box center [490, 401] width 37 height 13
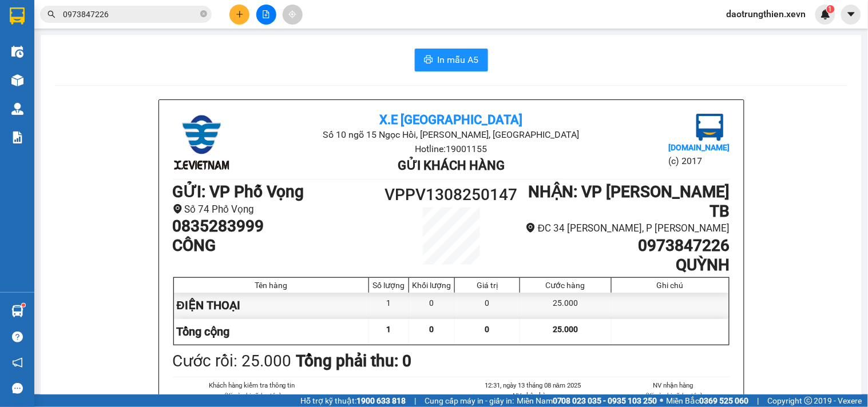
click at [161, 5] on div "Kết quả [PERSON_NAME] ( 1540 ) Bộ lọc Mã ĐH Trạng thái Món hàng Thu hộ [PERSON_…" at bounding box center [111, 15] width 223 height 20
click at [158, 15] on input "0973847226" at bounding box center [130, 14] width 135 height 13
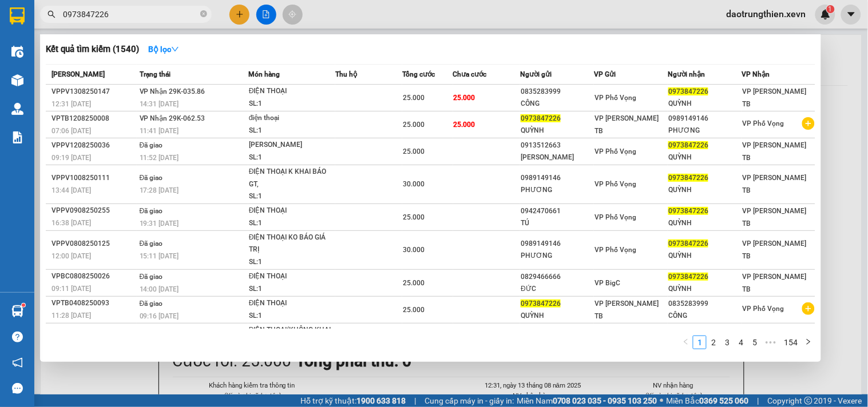
click at [522, 375] on div at bounding box center [434, 203] width 868 height 407
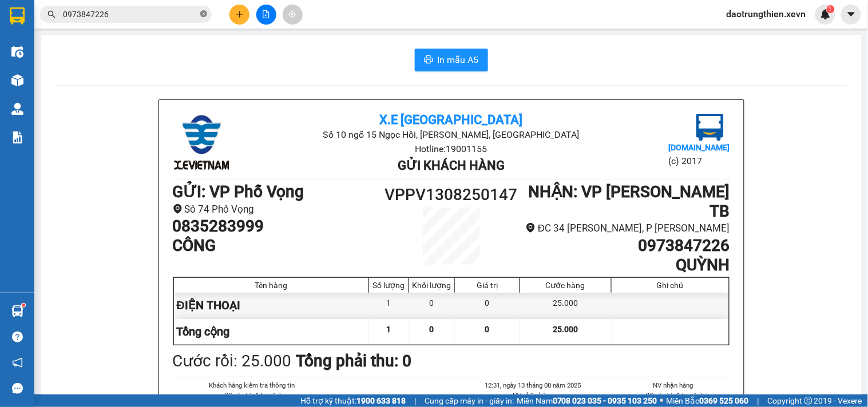
click at [201, 13] on icon "close-circle" at bounding box center [203, 13] width 7 height 7
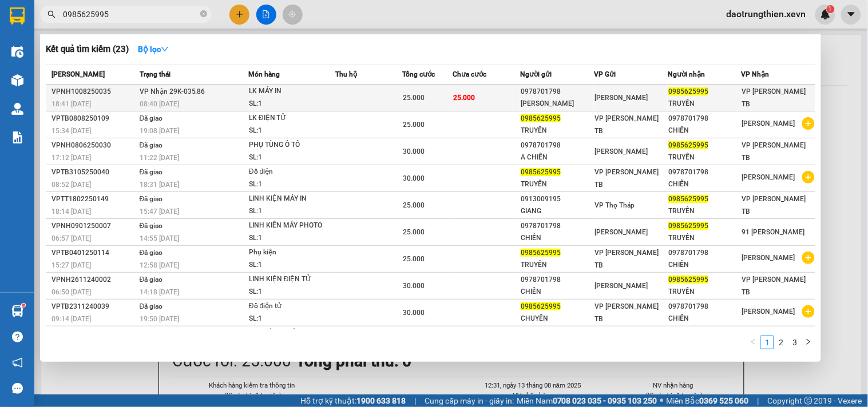
type input "0985625995"
click at [649, 99] on div "[PERSON_NAME]" at bounding box center [630, 98] width 73 height 13
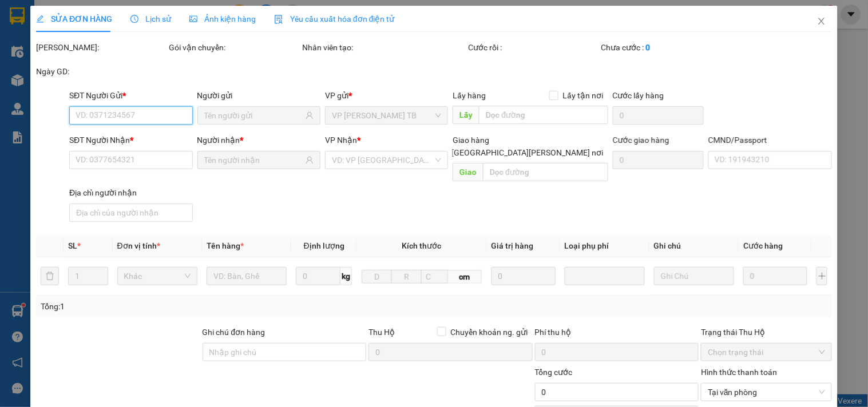
type input "0978701798"
type input "[PERSON_NAME]"
type input "0985625995"
type input "TRUYỀN"
type input "034084000236 [PERSON_NAME] TRUYỀN"
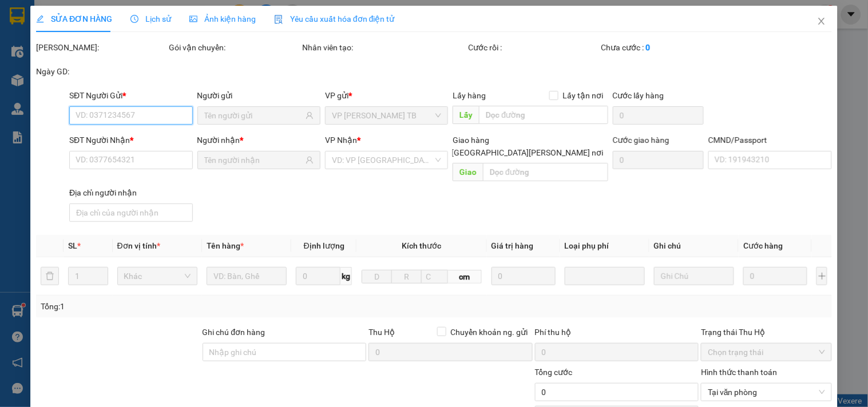
type input "25.000"
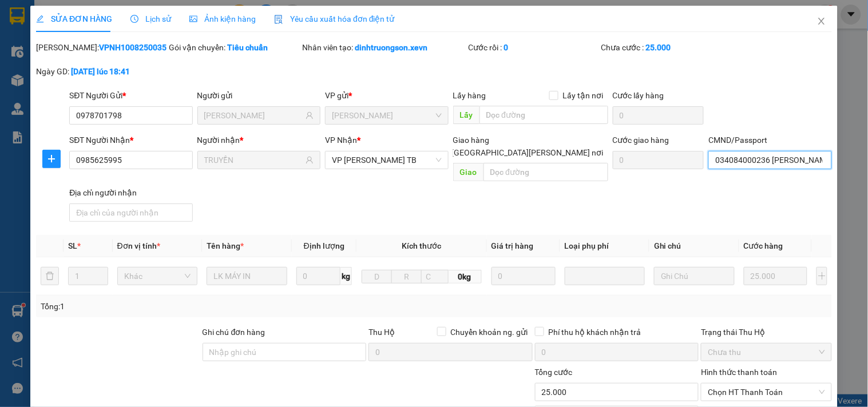
click at [813, 166] on input "034084000236 [PERSON_NAME] TRUYỀN" at bounding box center [769, 160] width 123 height 18
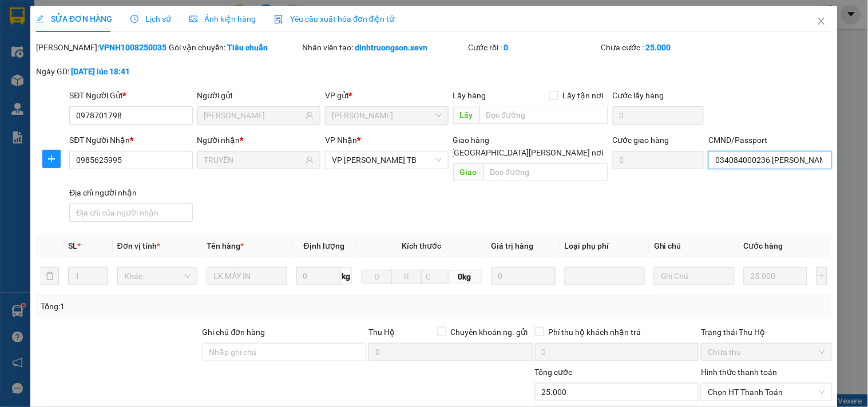
scroll to position [127, 0]
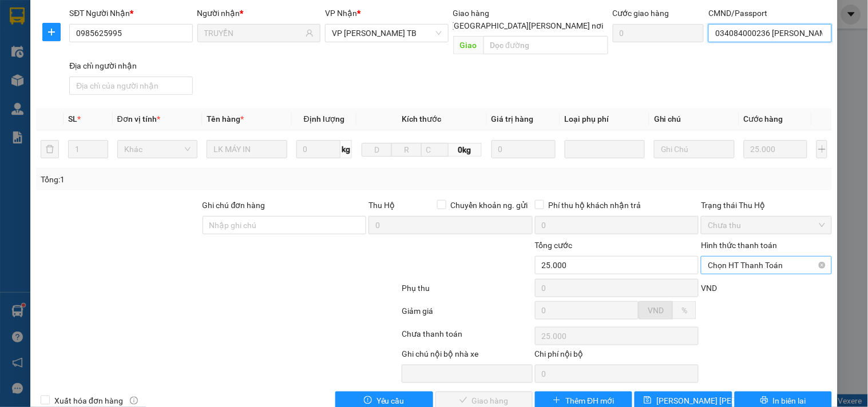
click at [754, 257] on span "Chọn HT Thanh Toán" at bounding box center [766, 265] width 117 height 17
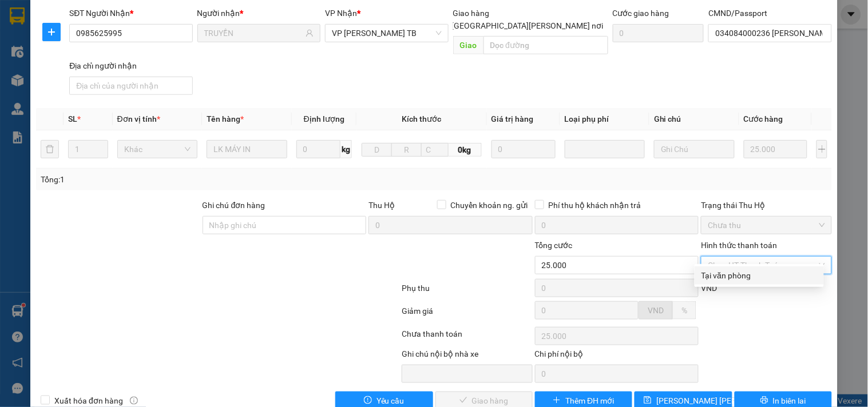
click at [734, 273] on div "Tại văn phòng" at bounding box center [759, 275] width 116 height 13
type input "0"
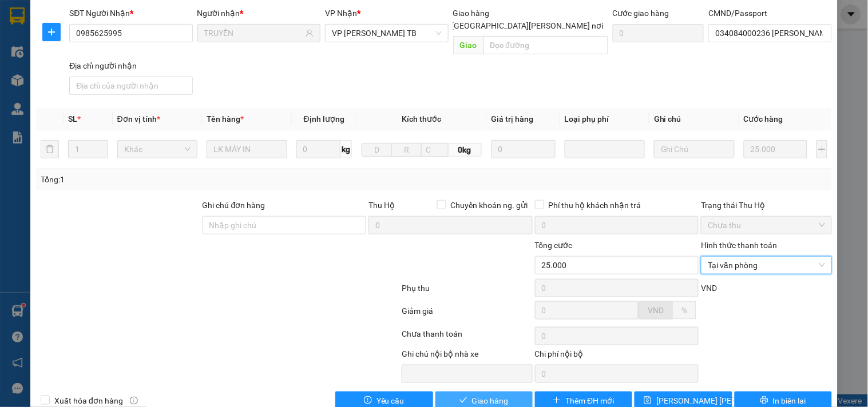
click at [492, 396] on button "Giao hàng" at bounding box center [483, 401] width 97 height 18
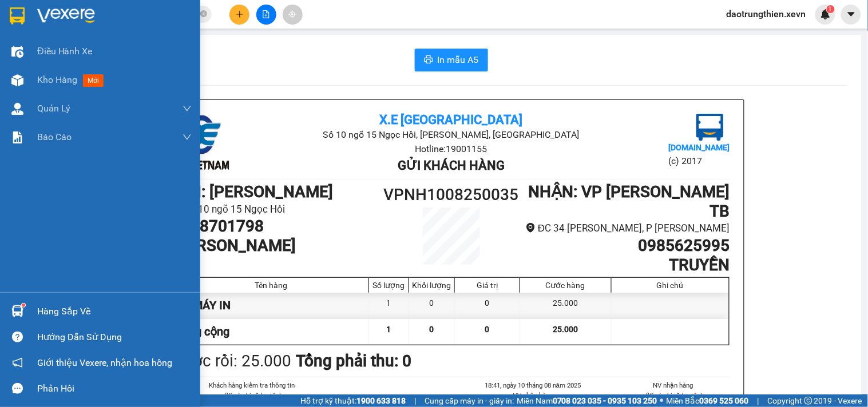
click at [92, 301] on div "Hàng sắp về" at bounding box center [100, 312] width 200 height 26
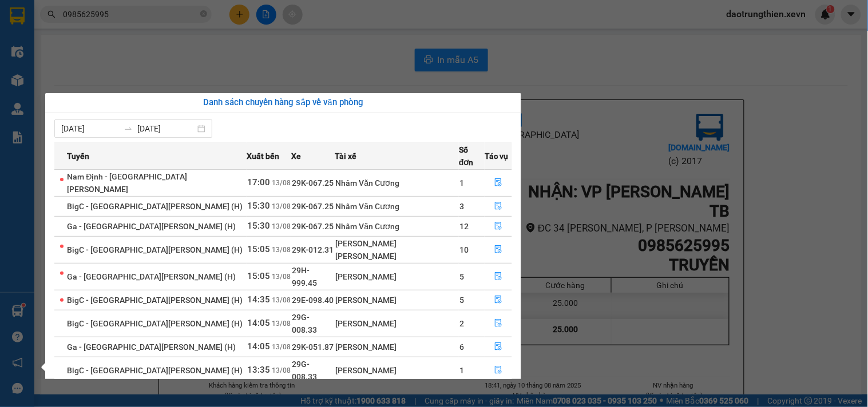
click at [407, 44] on section "Kết quả [PERSON_NAME] ( 23 ) Bộ lọc Mã ĐH Trạng thái Món hàng Thu hộ [PERSON_NA…" at bounding box center [434, 203] width 868 height 407
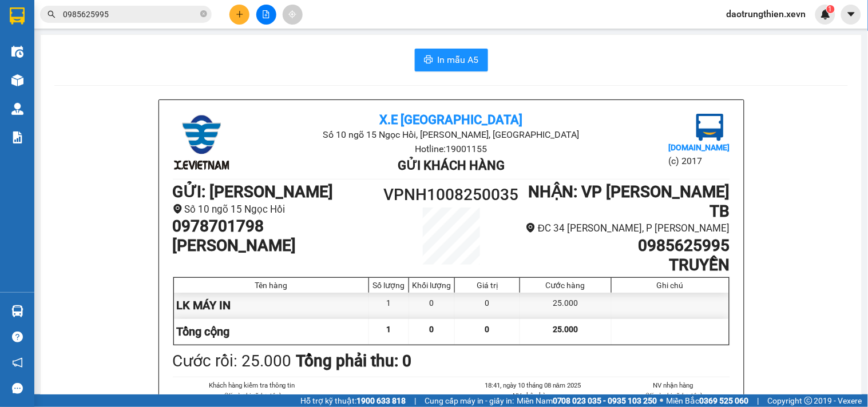
click at [233, 11] on button at bounding box center [239, 15] width 20 height 20
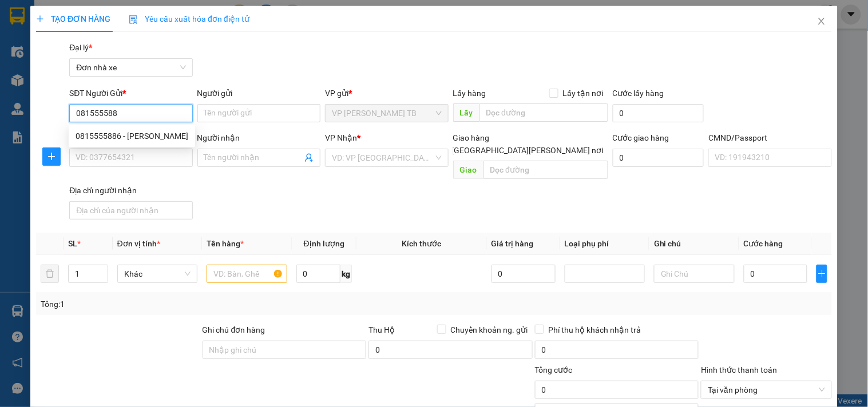
type input "0815555886"
click at [140, 138] on div "0815555886 - [PERSON_NAME]" at bounding box center [132, 136] width 113 height 13
type input "PHƯƠNG"
type input "0948989626"
type input "THẢO"
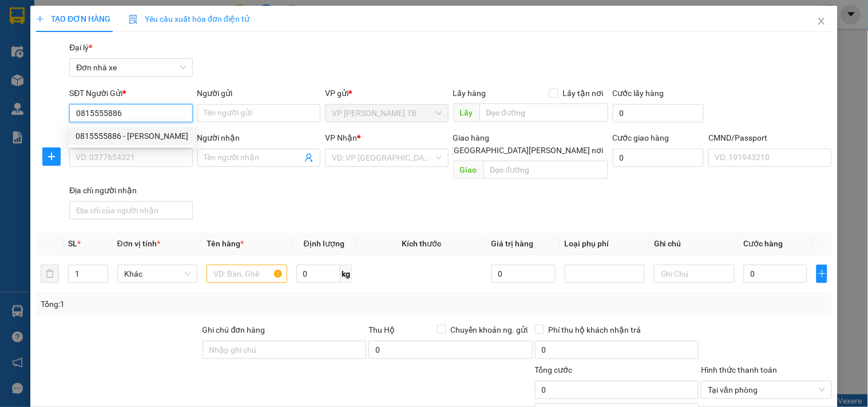
type input "[PERSON_NAME] thu [PERSON_NAME]-034301000217-2001"
type input "0815555886"
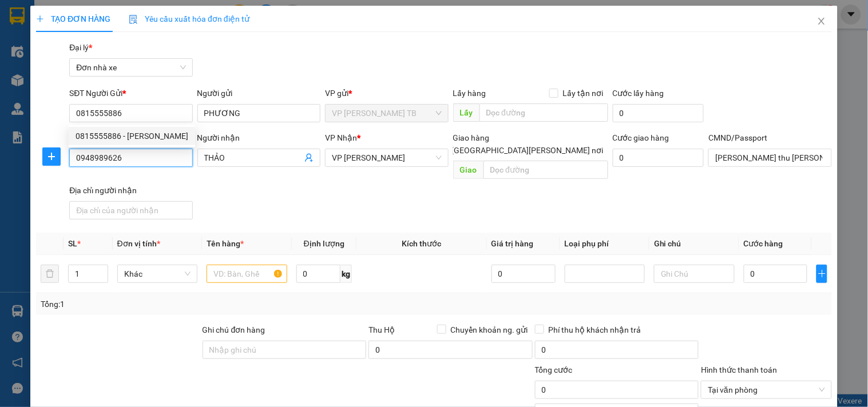
click at [146, 158] on input "0948989626" at bounding box center [130, 158] width 123 height 18
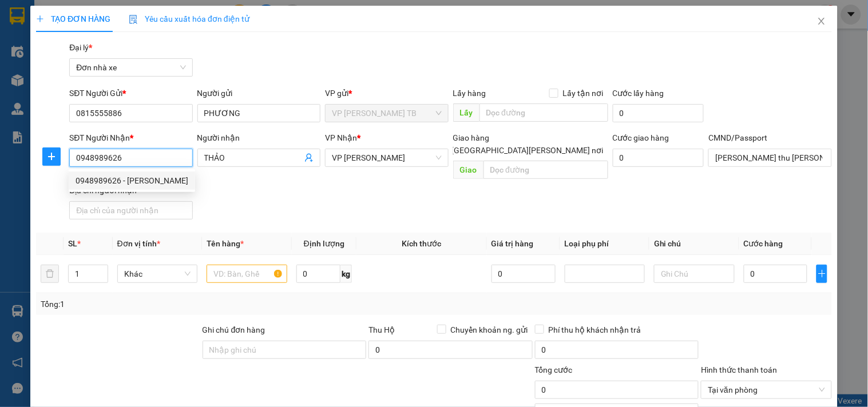
click at [140, 183] on div "0948989626 - [PERSON_NAME]" at bounding box center [132, 180] width 113 height 13
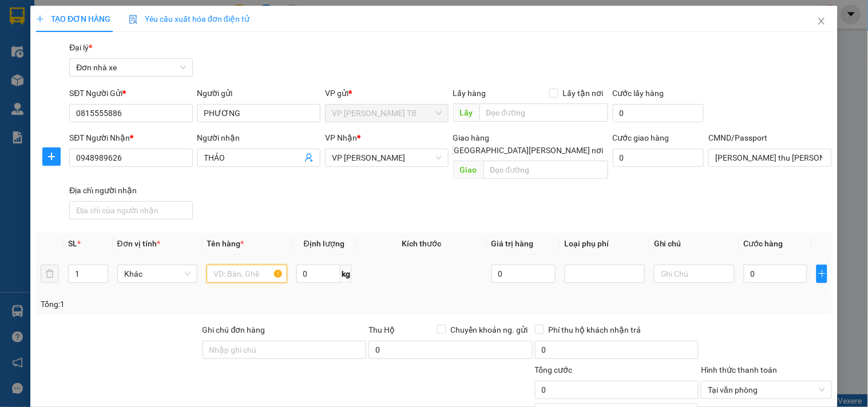
click at [226, 266] on input "text" at bounding box center [246, 274] width 80 height 18
type input "D"
type input "ĐỒ ĂN"
click at [300, 265] on input "0" at bounding box center [318, 274] width 45 height 18
type input "10"
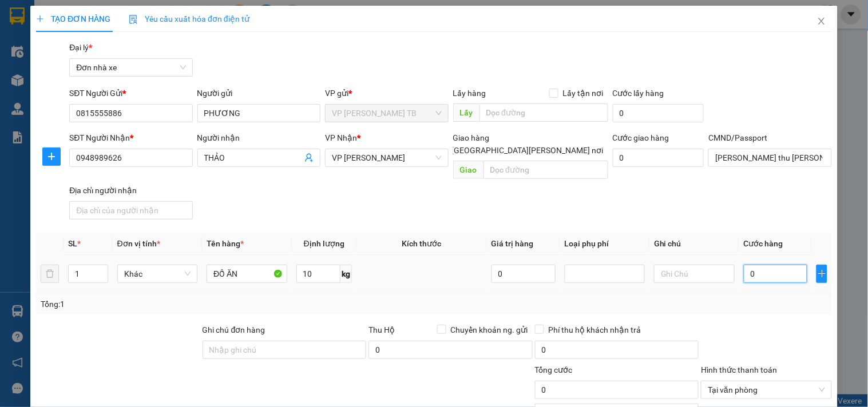
click at [768, 265] on input "0" at bounding box center [776, 274] width 64 height 18
type input "4"
type input "40"
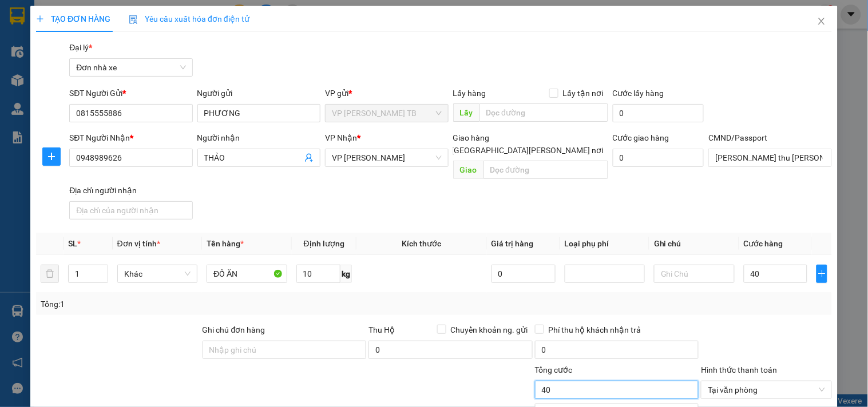
type input "40.000"
click at [622, 381] on input "40.000" at bounding box center [617, 390] width 164 height 18
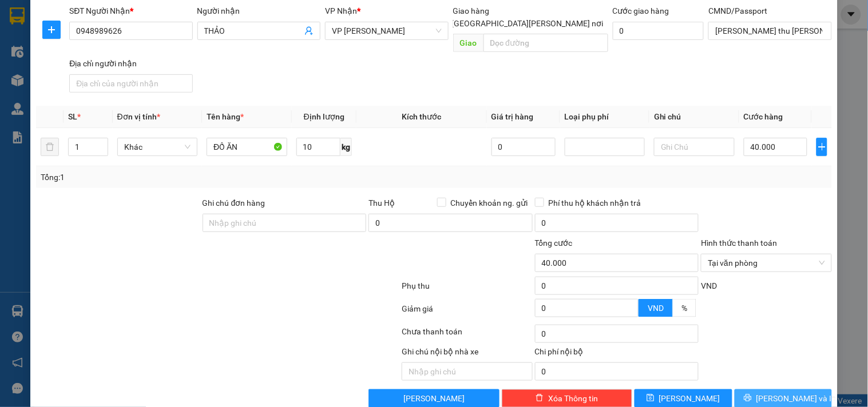
click at [819, 390] on button "[PERSON_NAME] và In" at bounding box center [782, 399] width 97 height 18
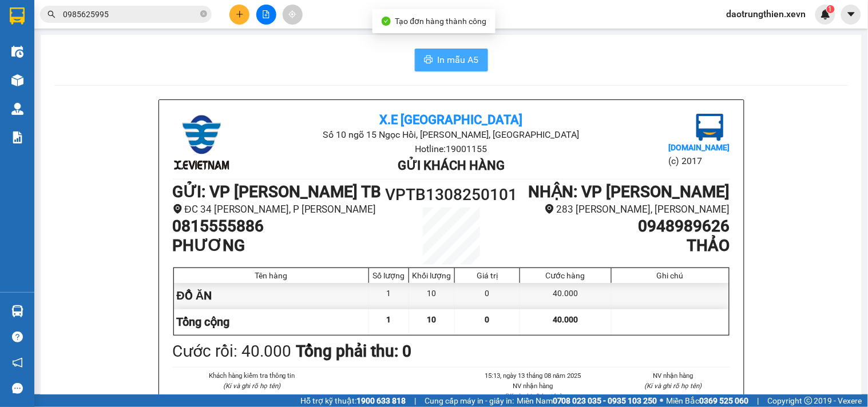
click at [418, 54] on button "In mẫu A5" at bounding box center [451, 60] width 73 height 23
